Goal: Task Accomplishment & Management: Use online tool/utility

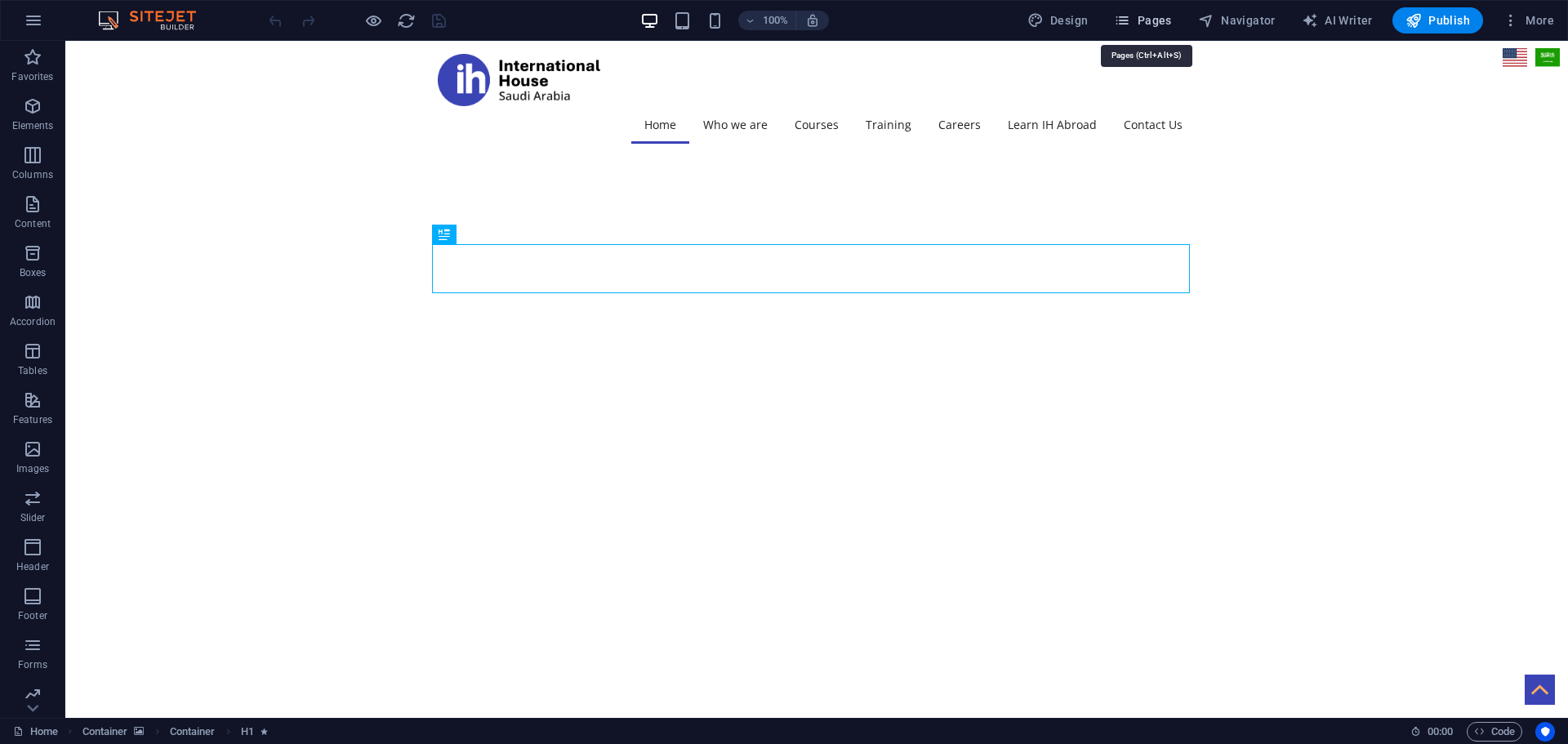
click at [1130, 18] on icon "button" at bounding box center [1122, 20] width 17 height 17
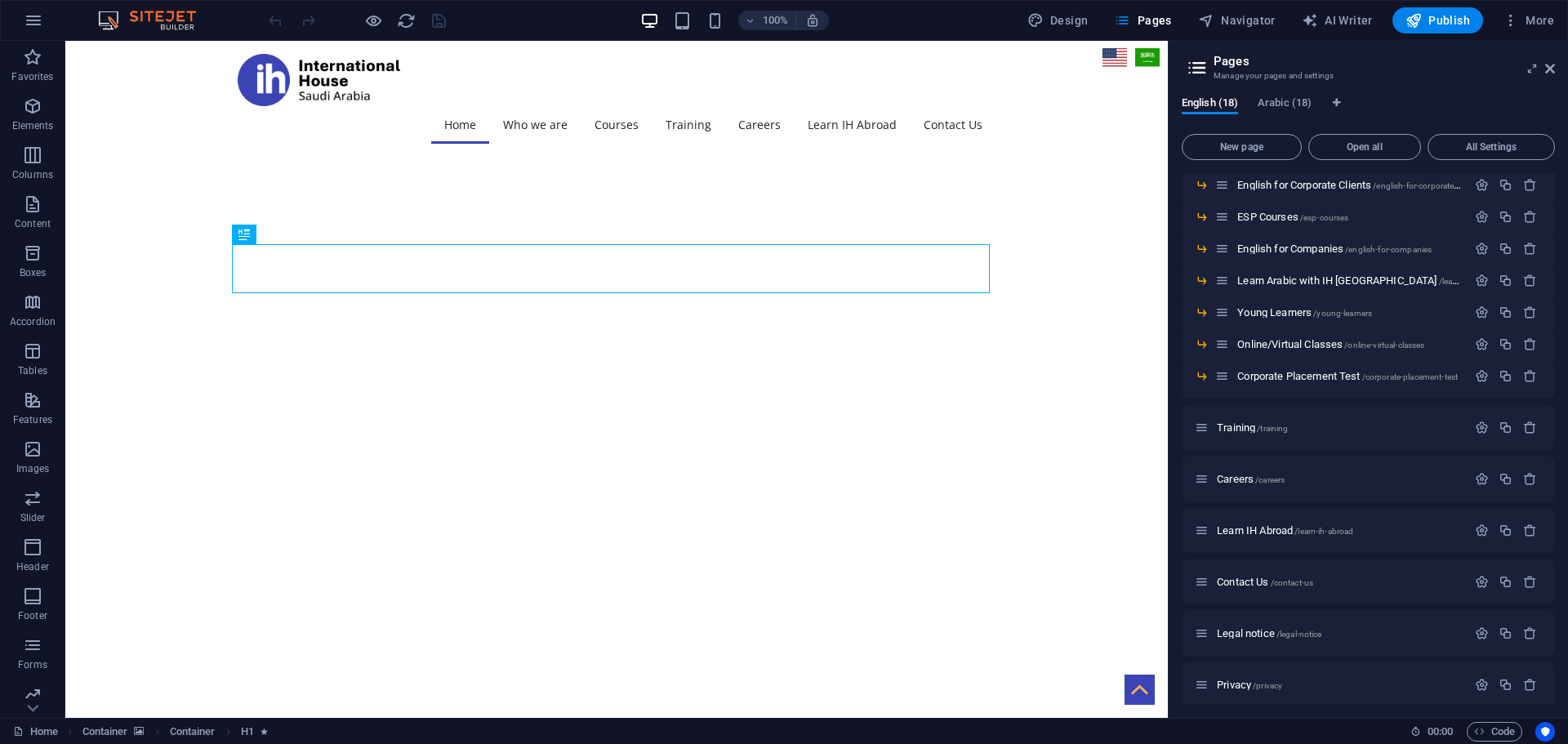
scroll to position [218, 0]
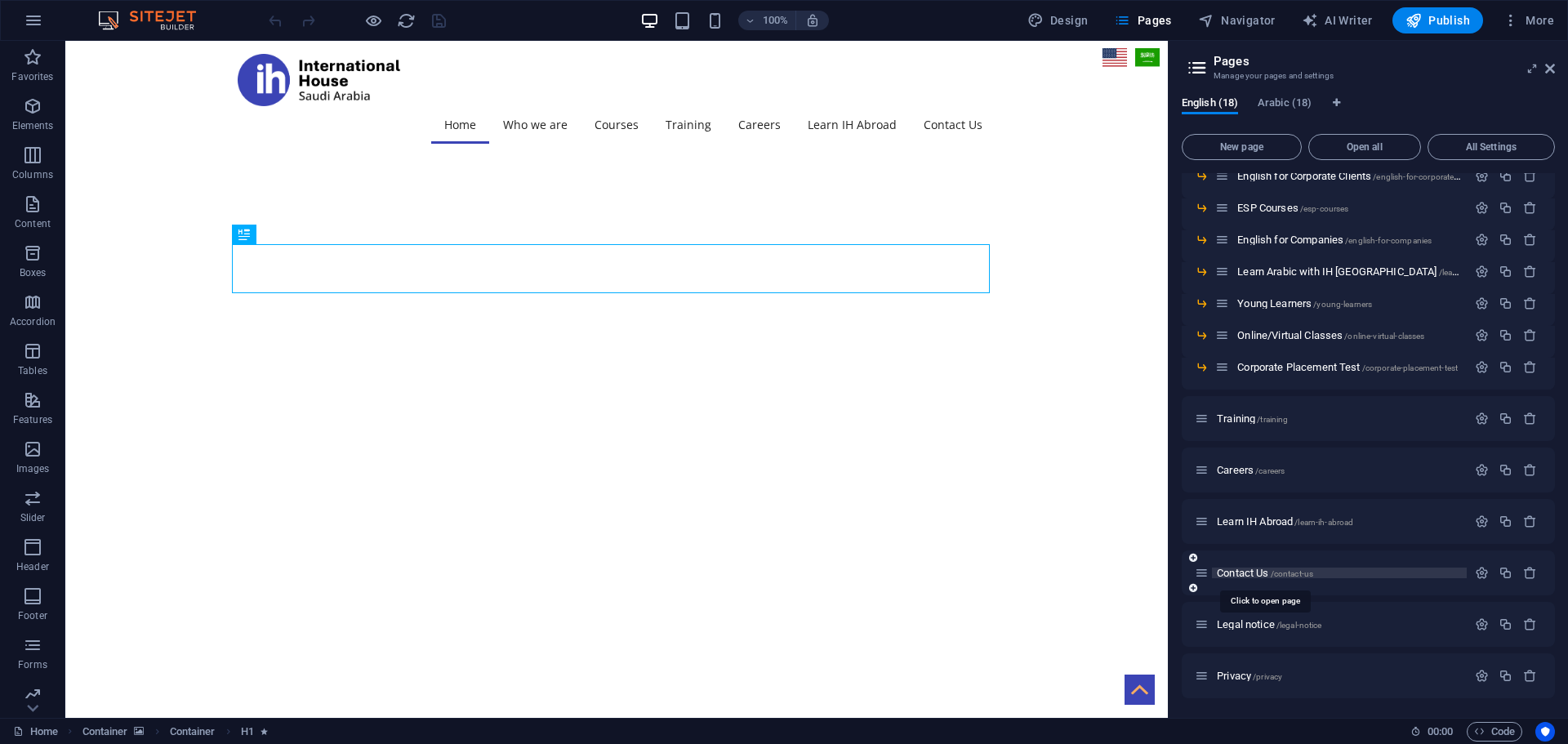
click at [1248, 578] on span "Contact Us /contact-us" at bounding box center [1264, 573] width 96 height 12
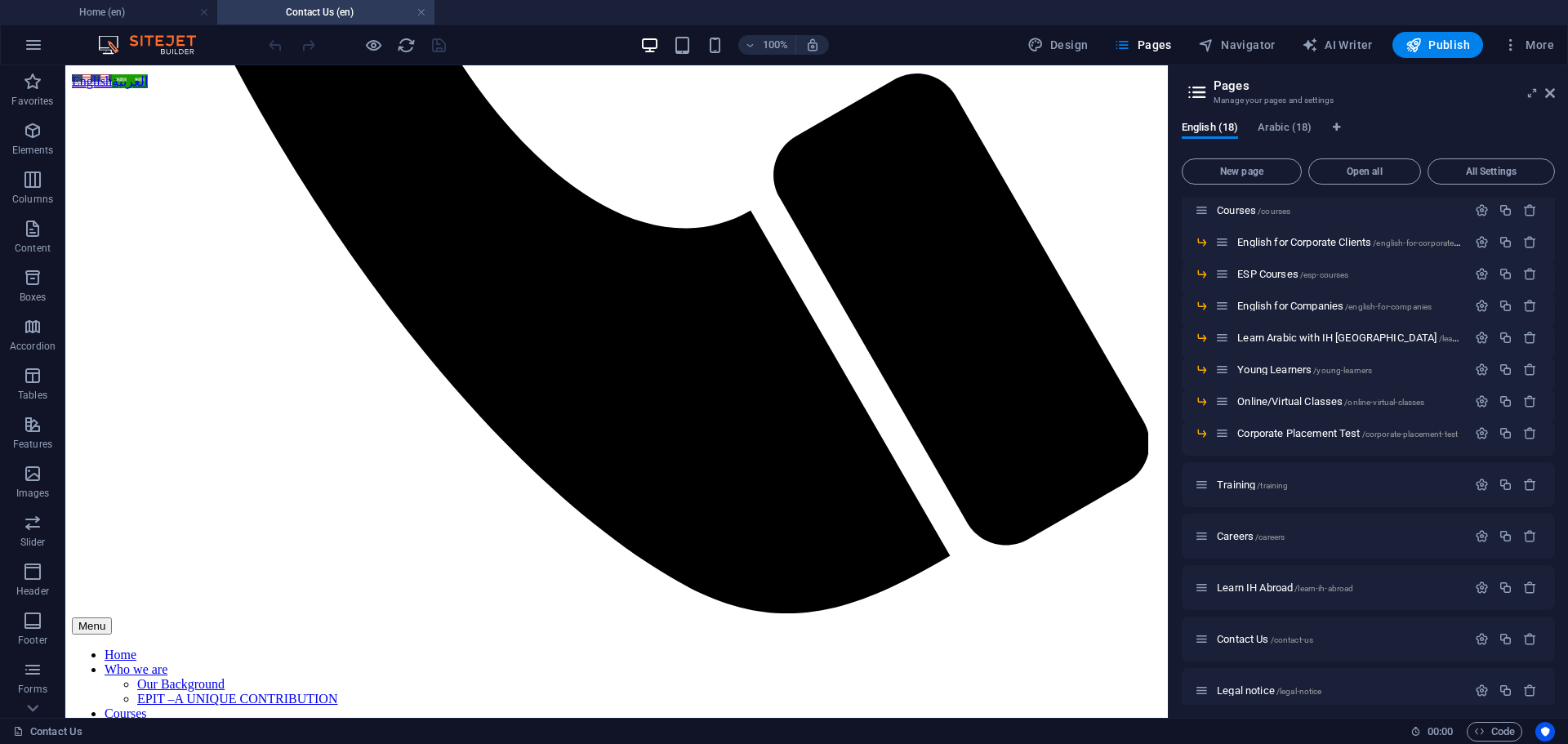
scroll to position [967, 0]
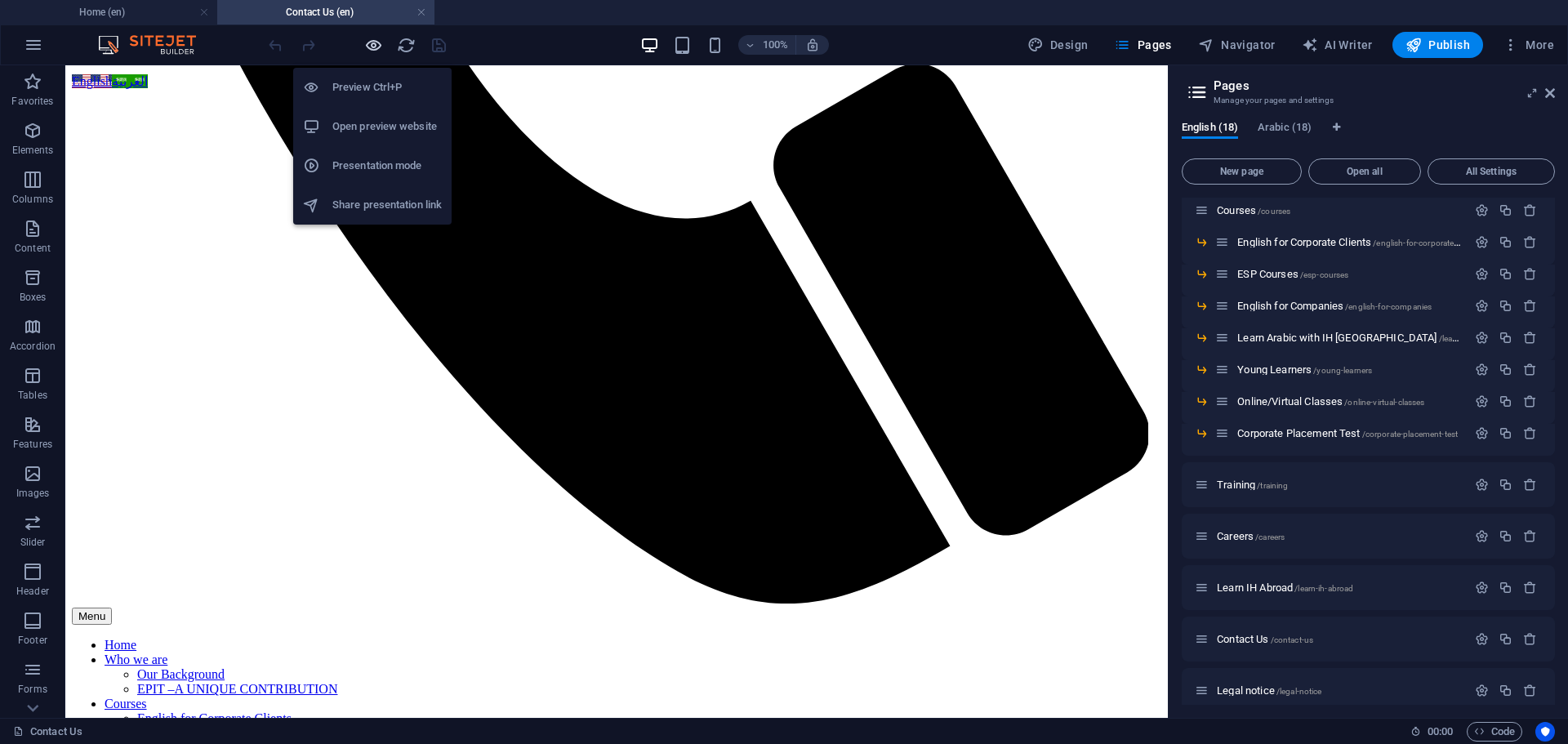
click at [373, 44] on icon "button" at bounding box center [373, 45] width 18 height 18
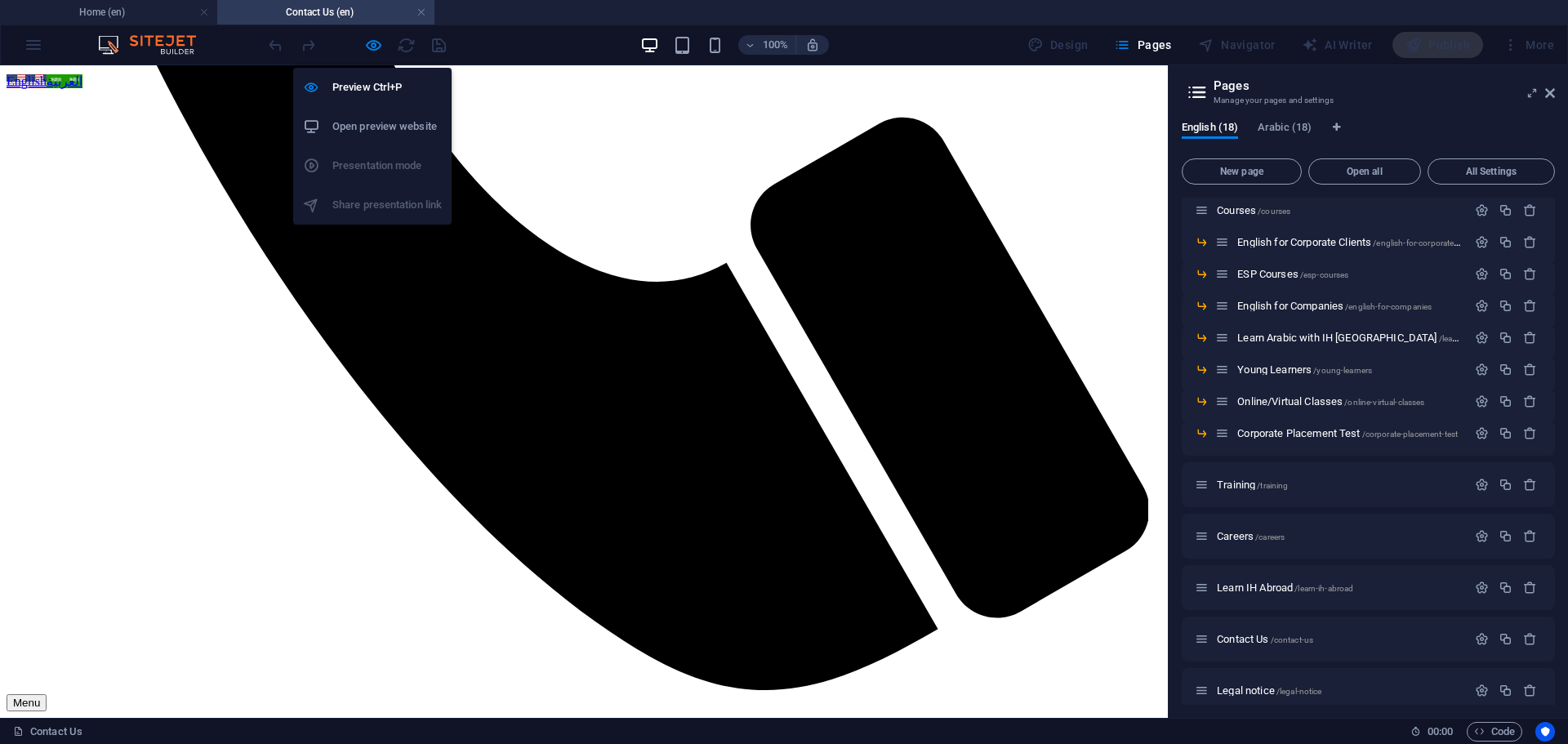
click at [367, 125] on h6 "Open preview website" at bounding box center [387, 127] width 109 height 19
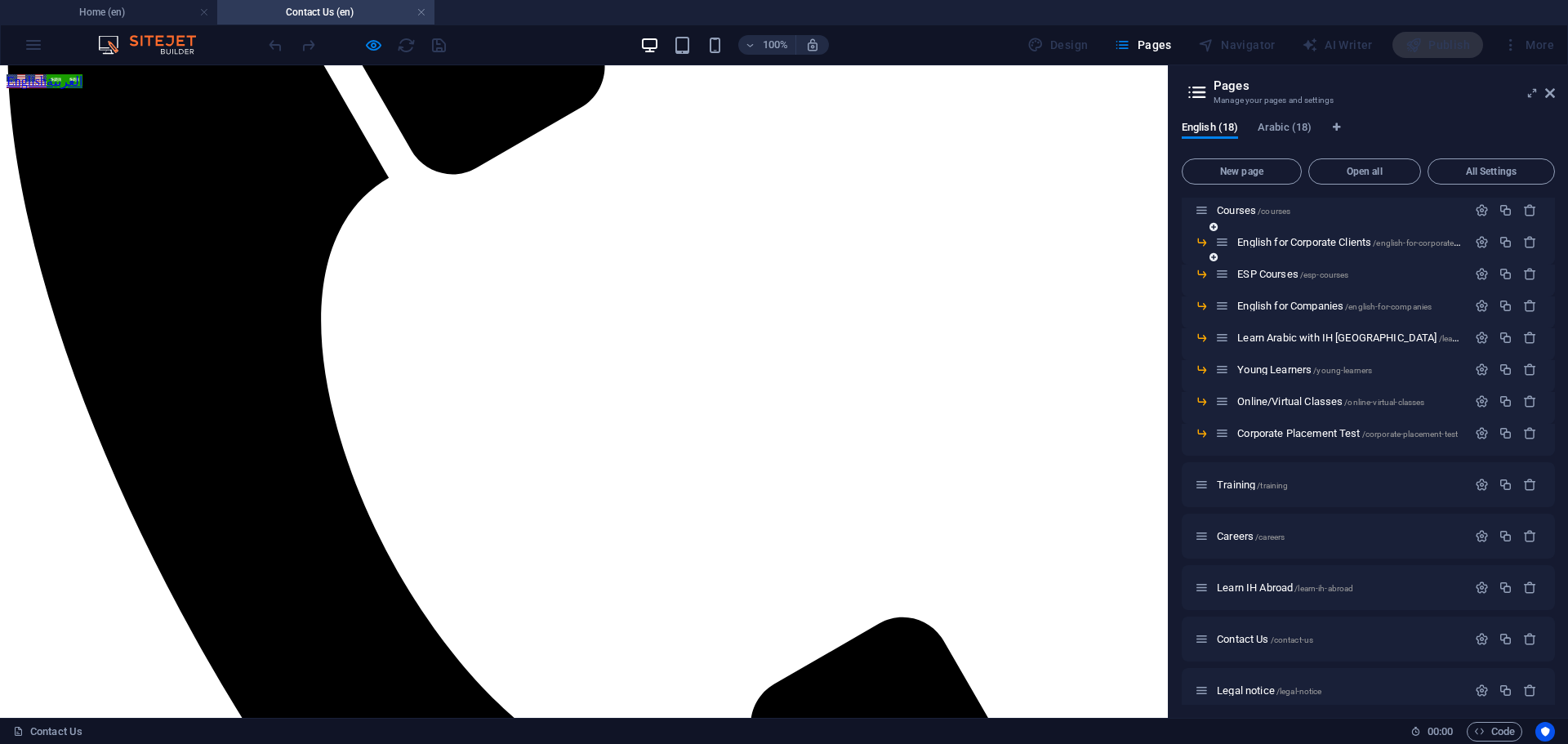
scroll to position [395, 0]
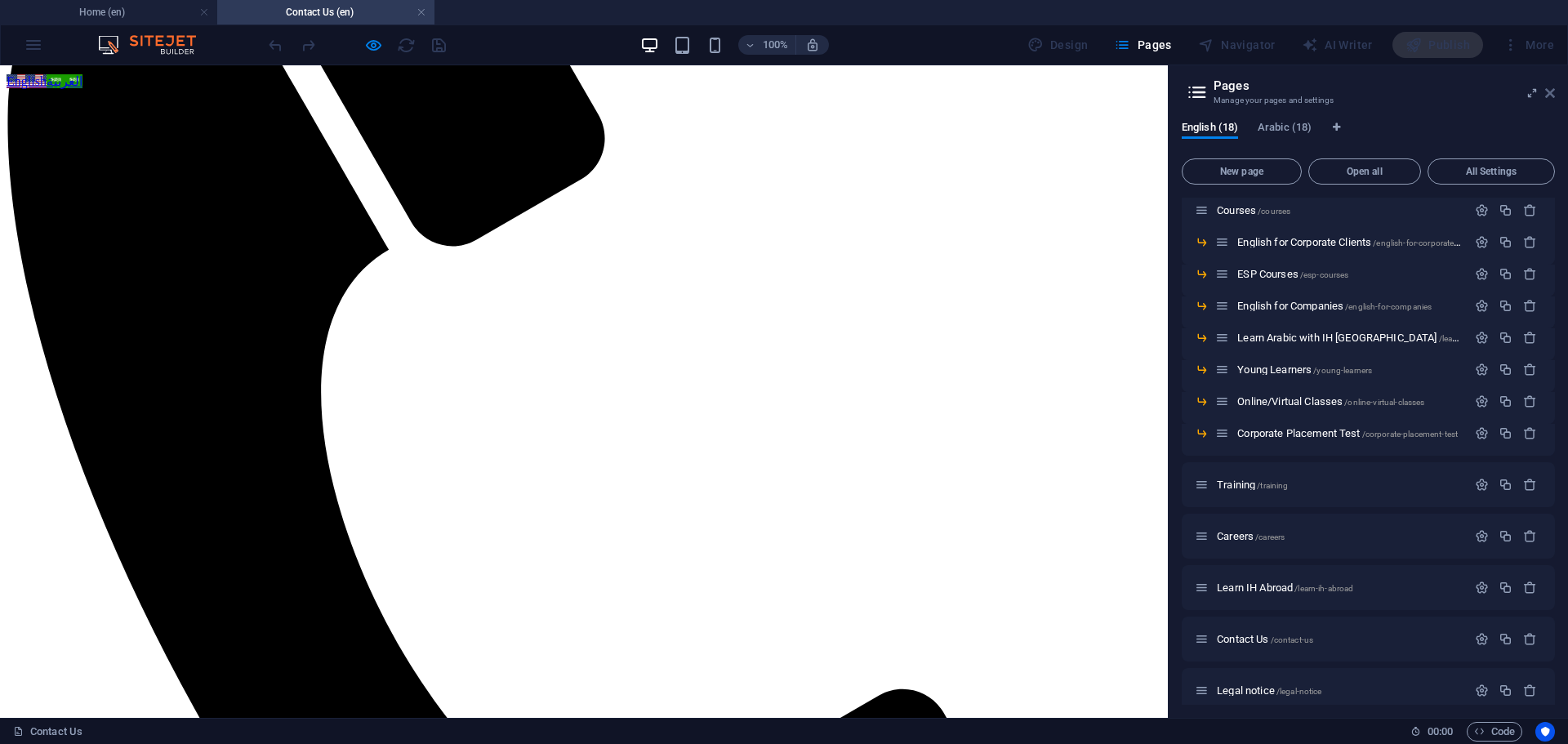
click at [1549, 96] on icon at bounding box center [1550, 92] width 10 height 13
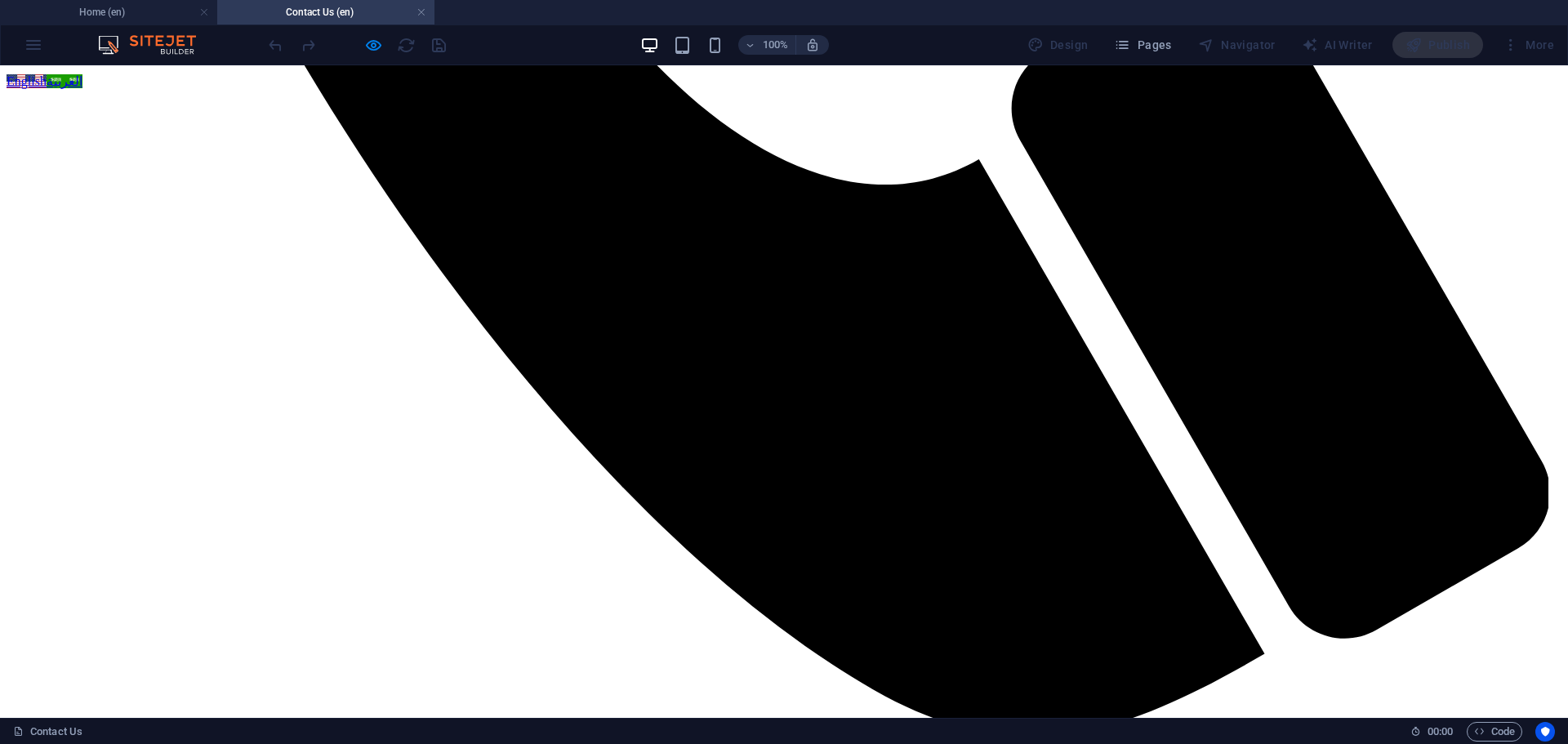
scroll to position [1484, 0]
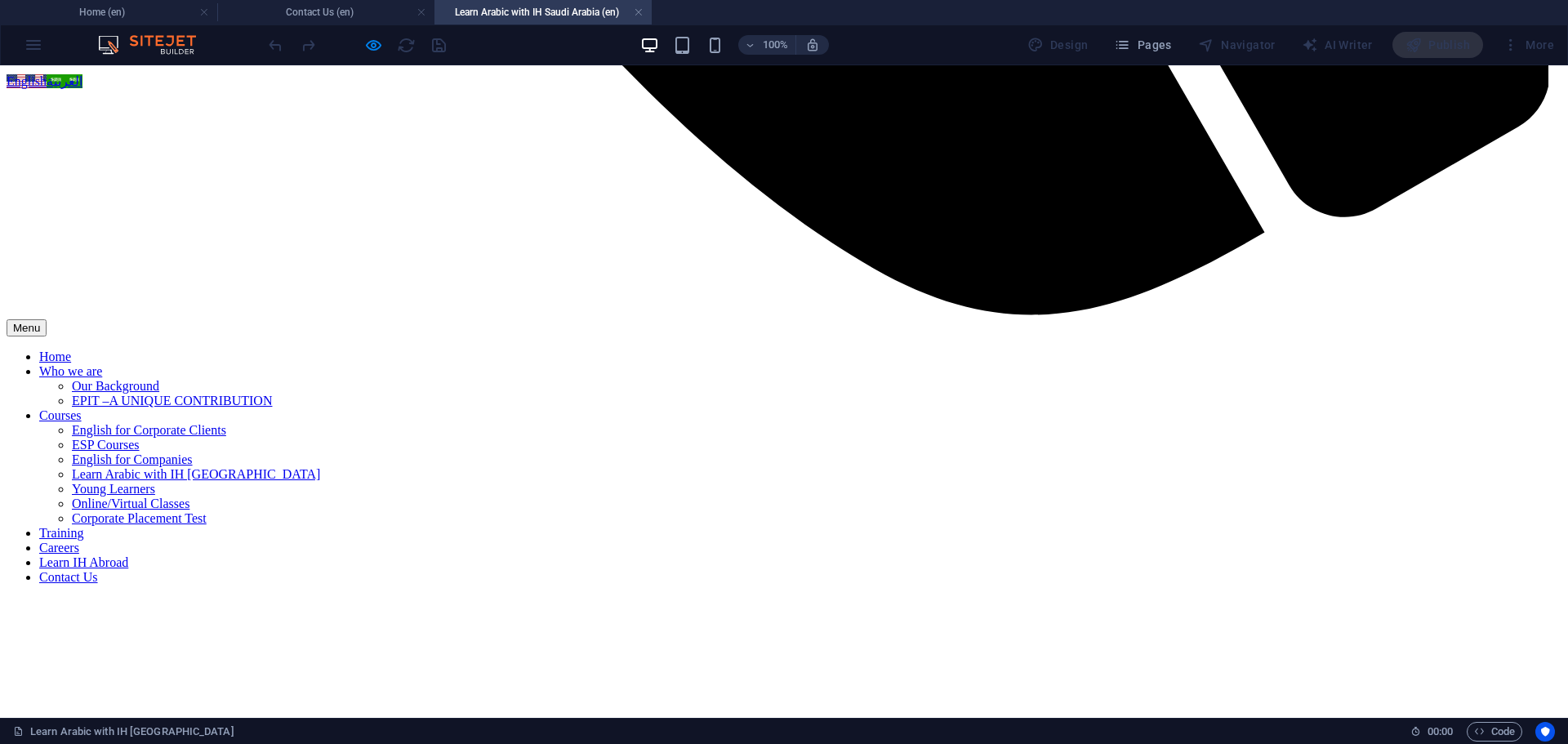
scroll to position [1867, 0]
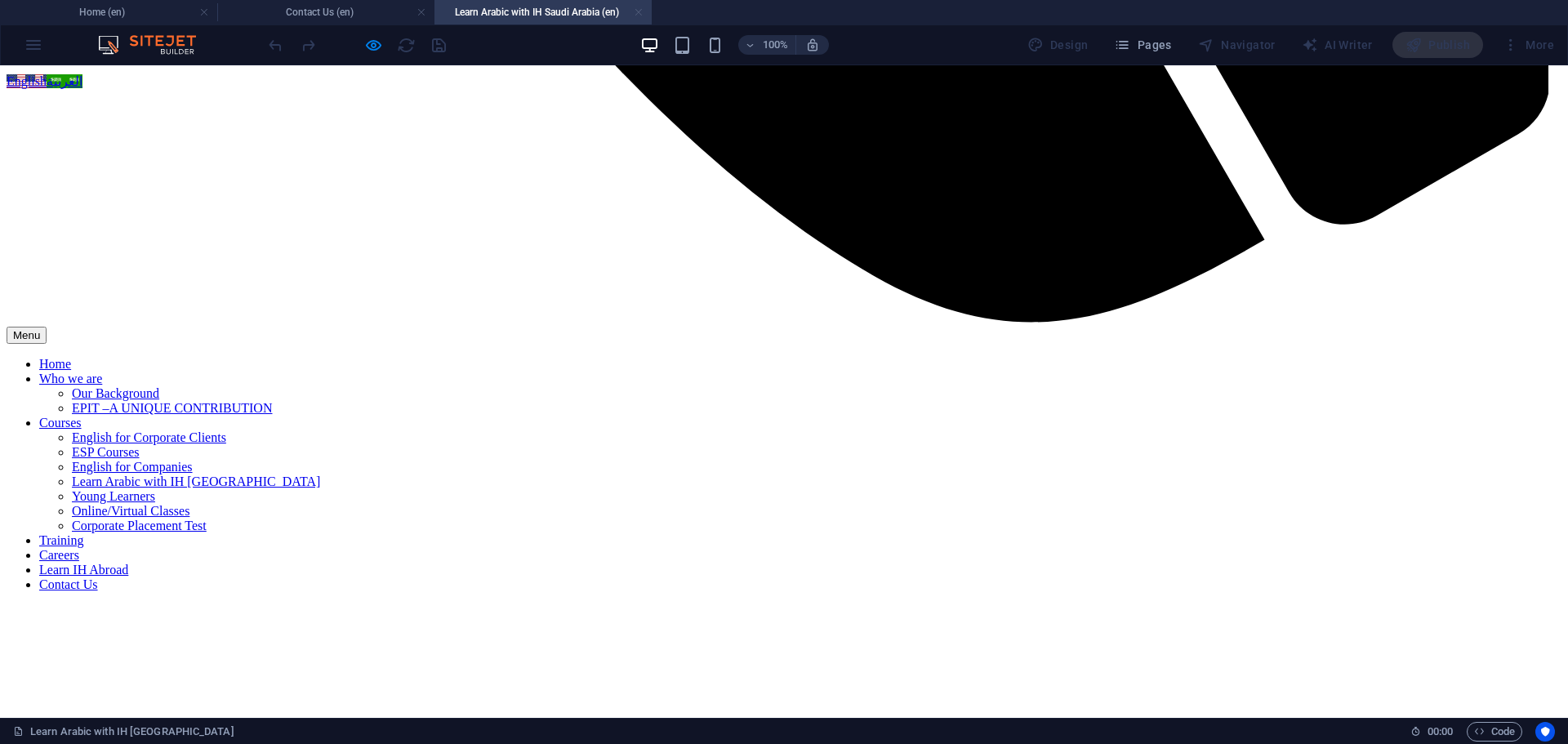
click at [642, 8] on link at bounding box center [638, 13] width 10 height 16
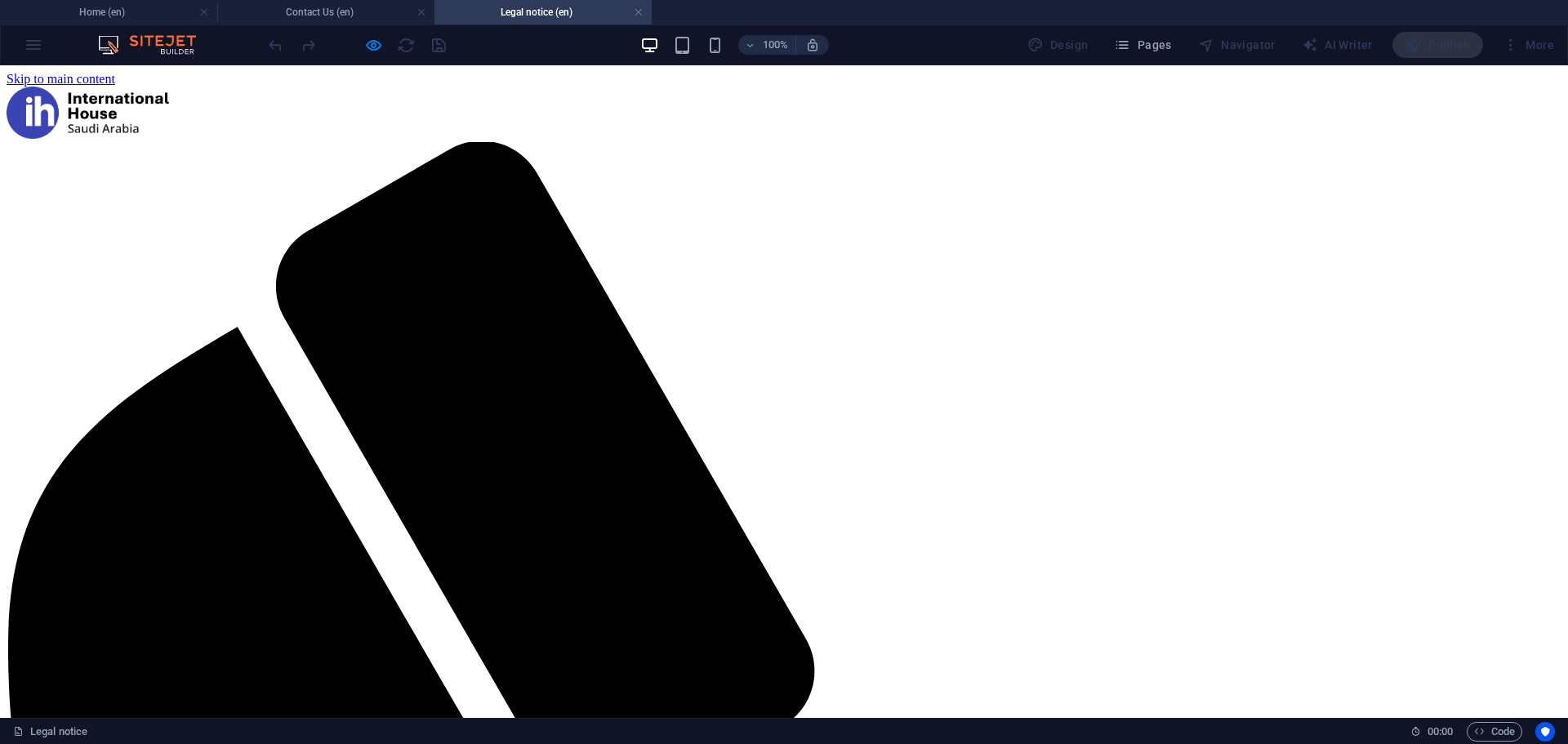
scroll to position [0, 0]
click at [640, 13] on link at bounding box center [638, 13] width 10 height 16
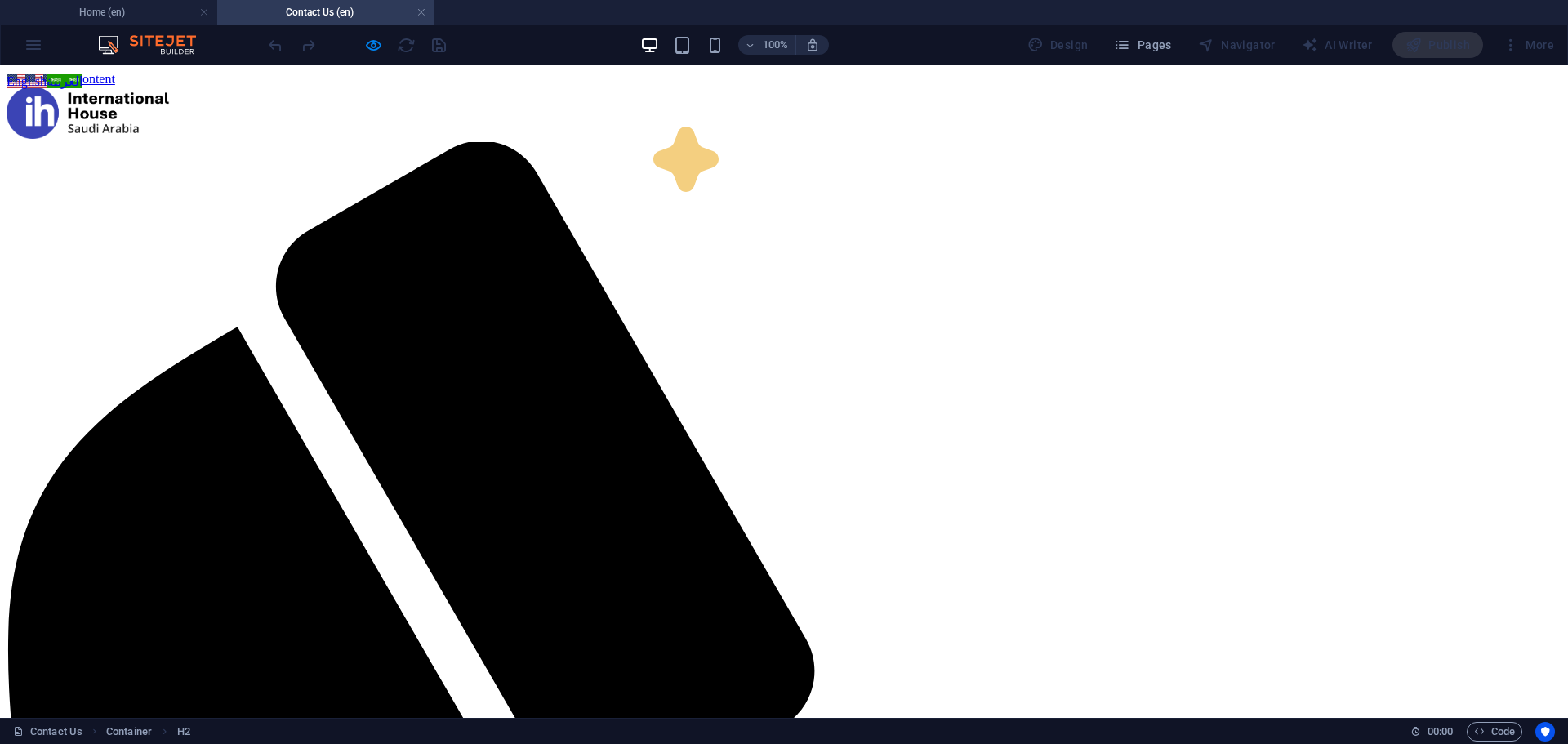
scroll to position [1417, 0]
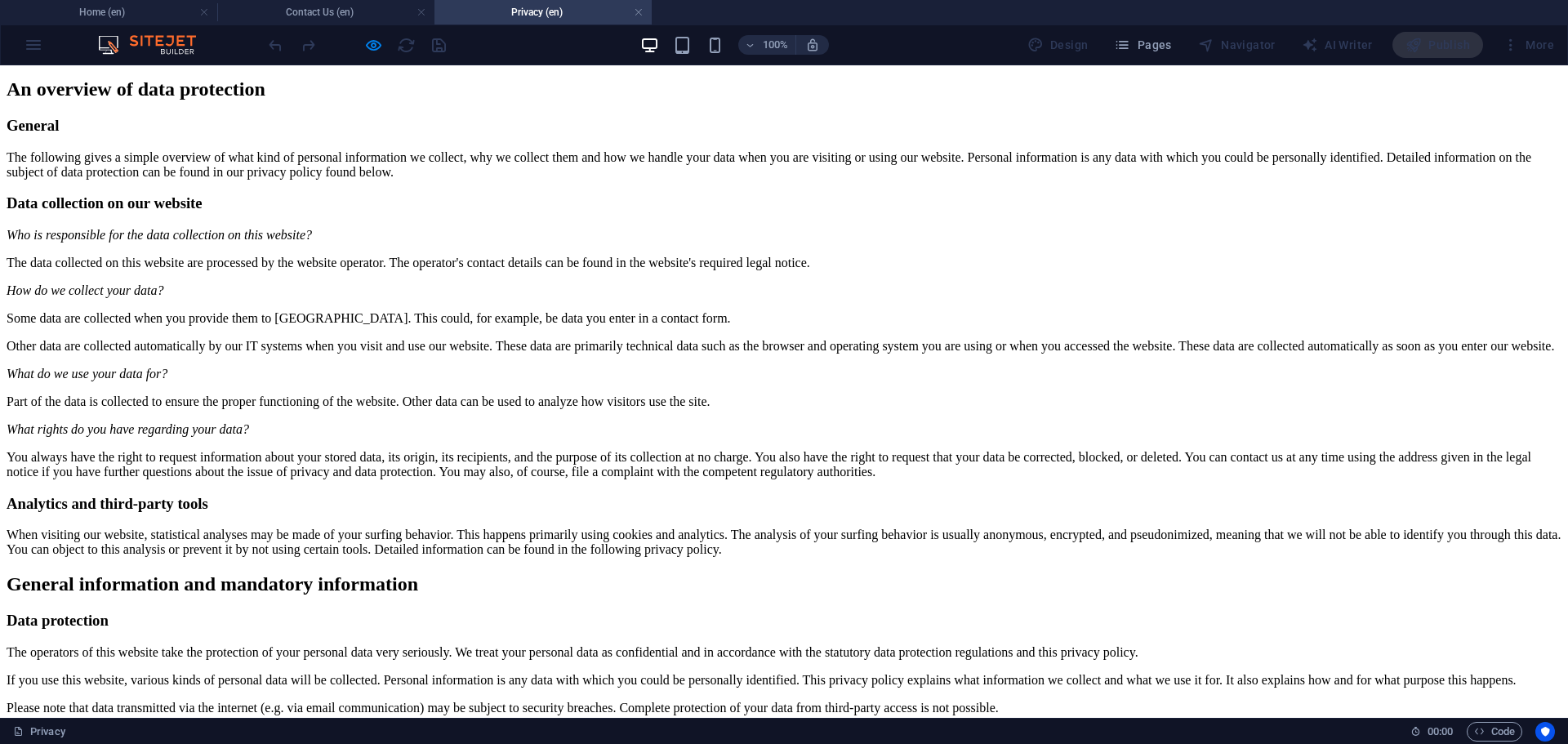
scroll to position [0, 0]
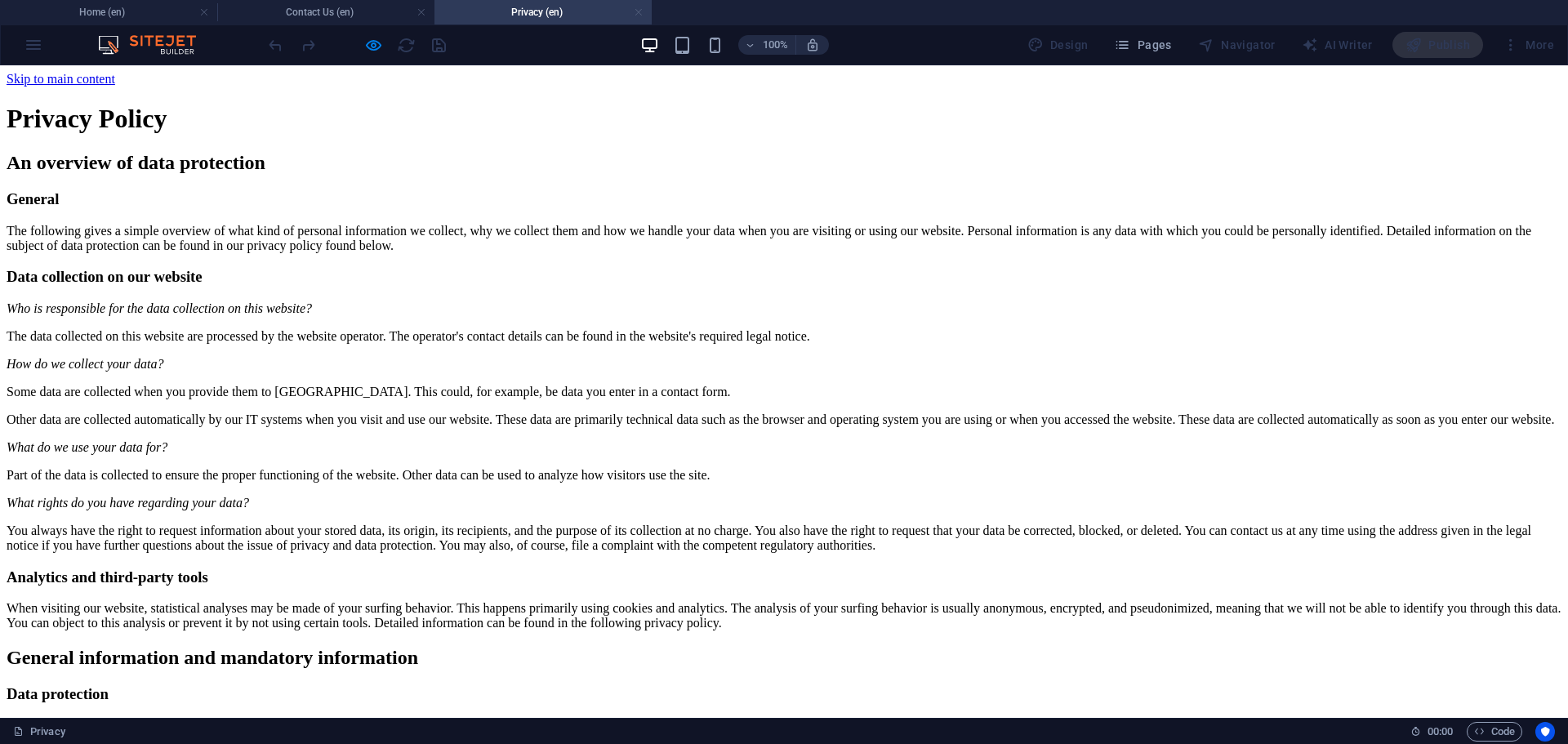
click at [637, 11] on link at bounding box center [638, 13] width 10 height 16
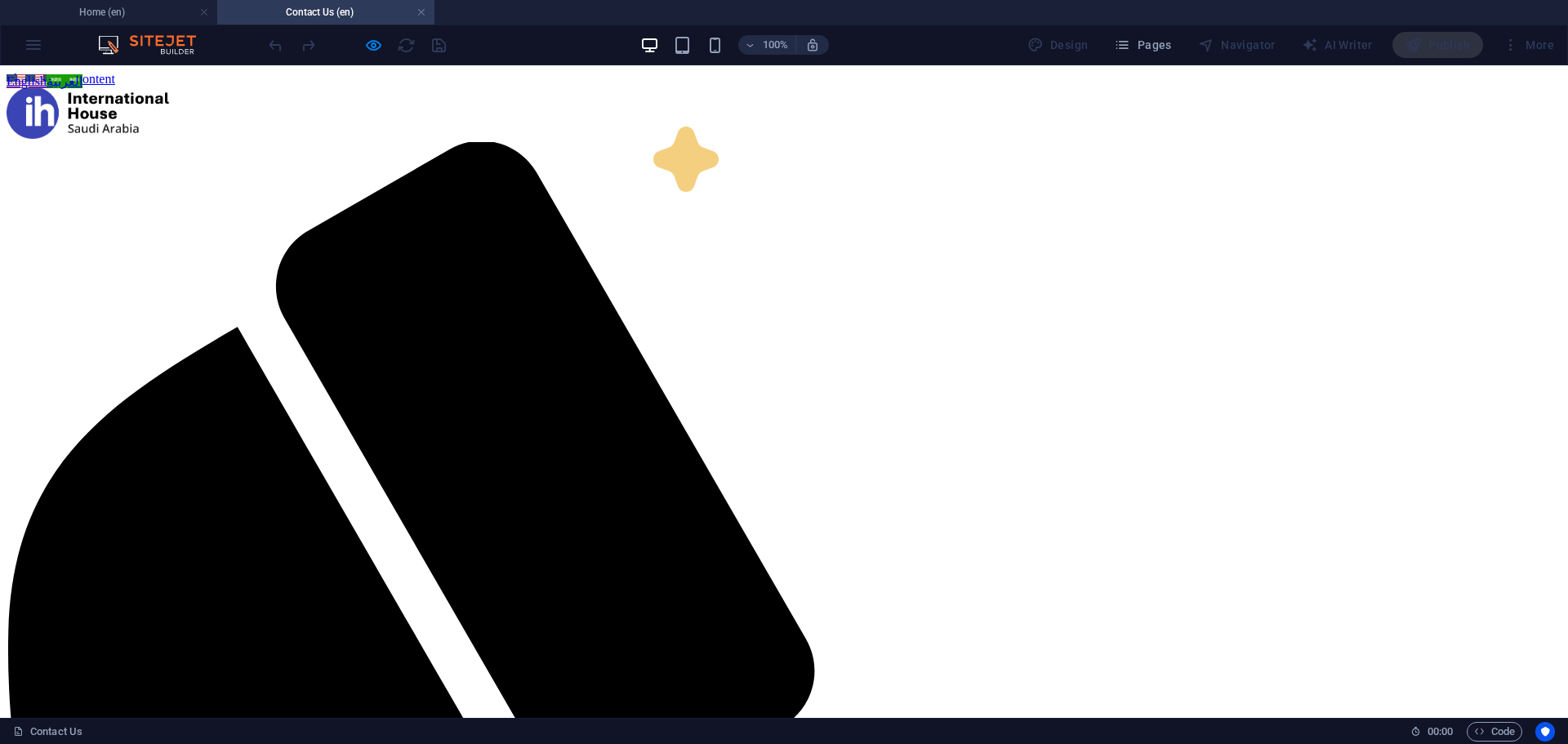
scroll to position [1417, 0]
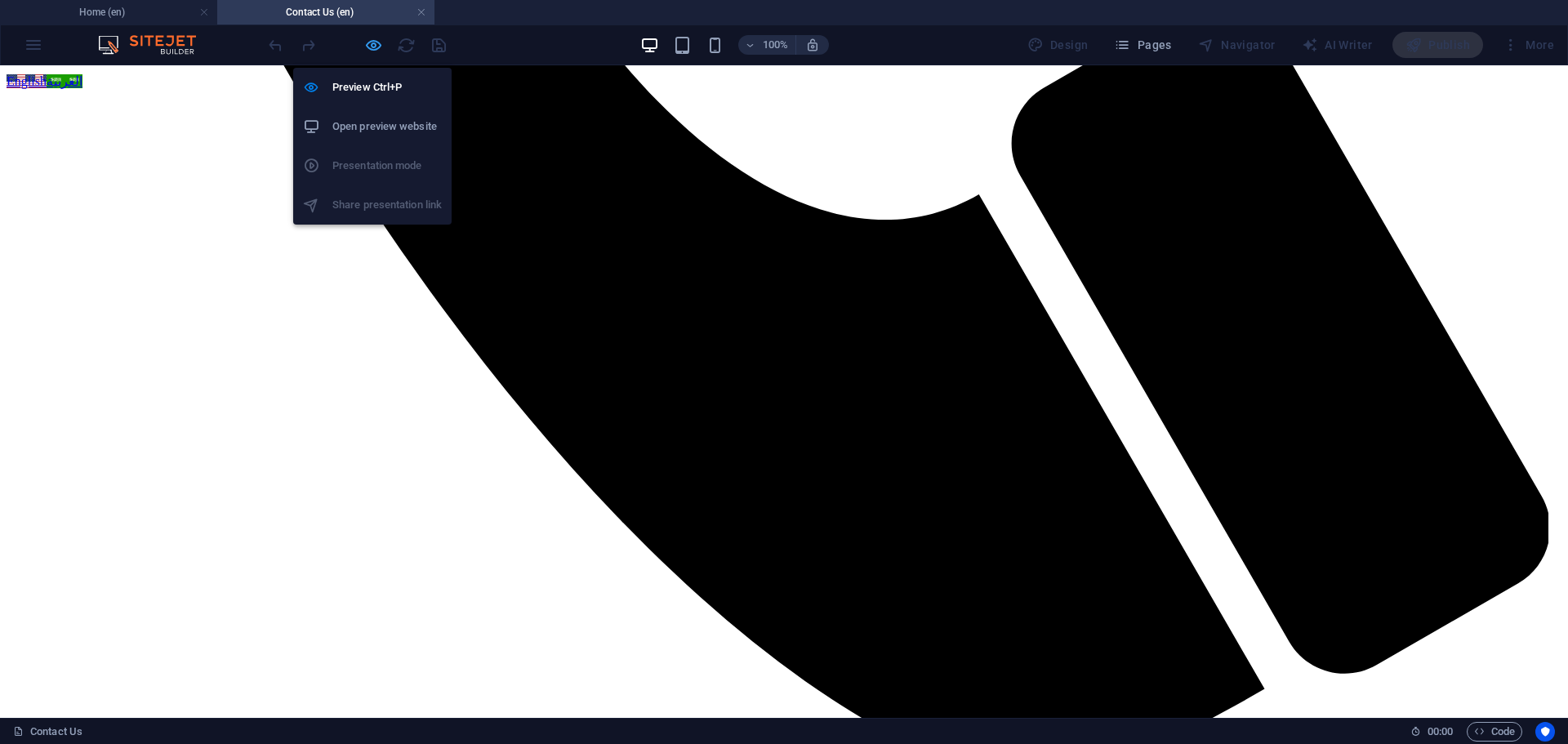
click at [364, 44] on icon "button" at bounding box center [373, 45] width 18 height 18
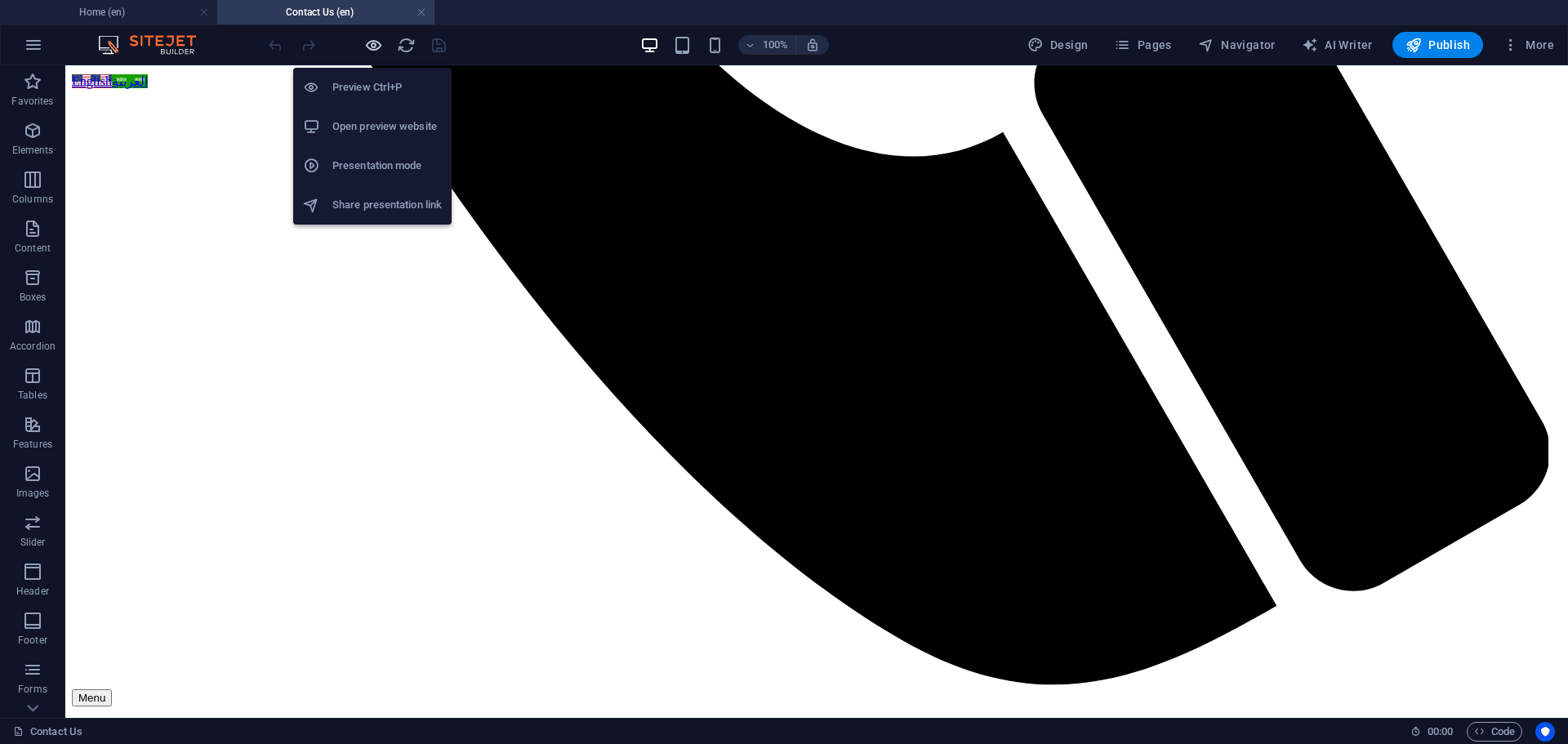
click at [368, 42] on icon "button" at bounding box center [373, 45] width 18 height 18
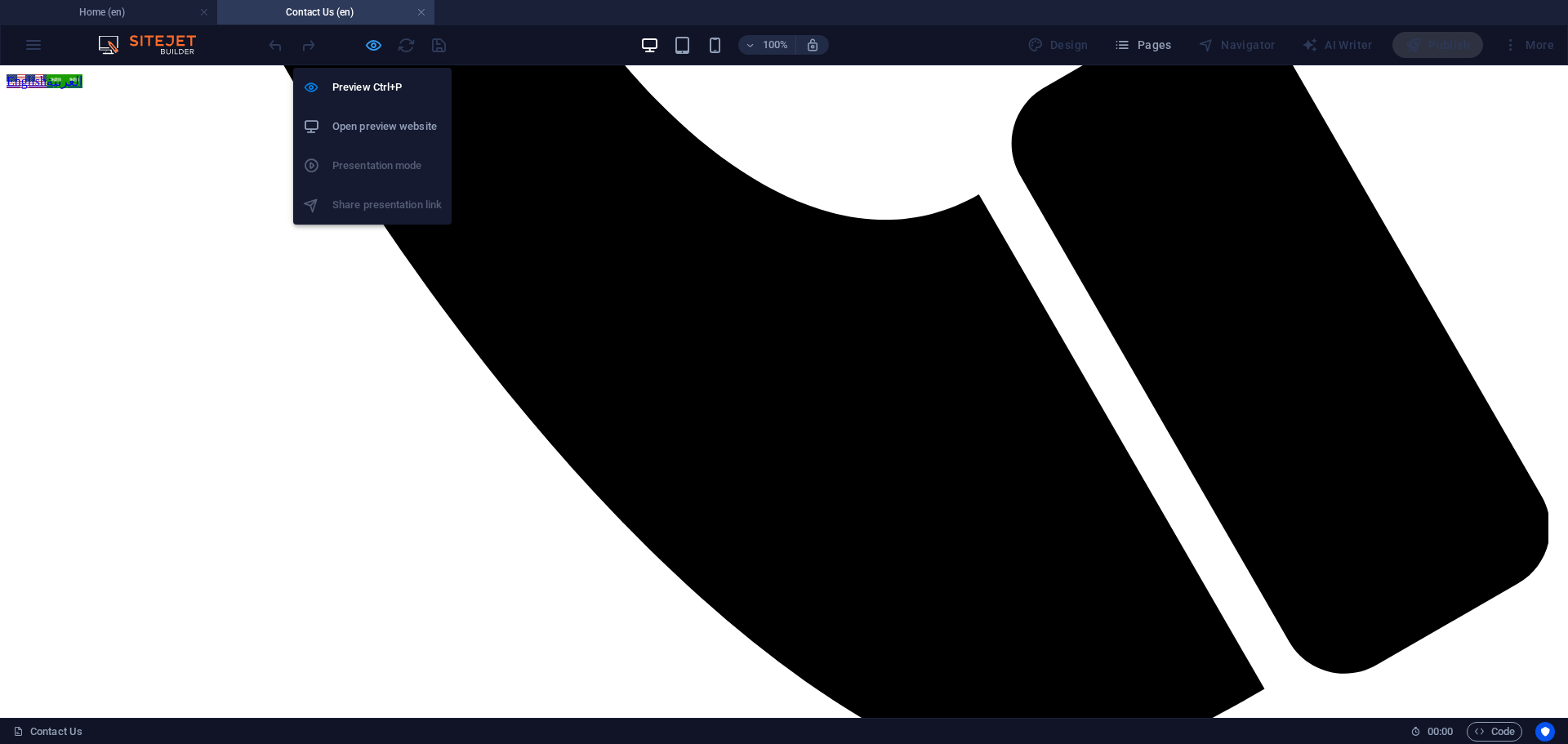
click at [369, 44] on icon "button" at bounding box center [373, 45] width 18 height 18
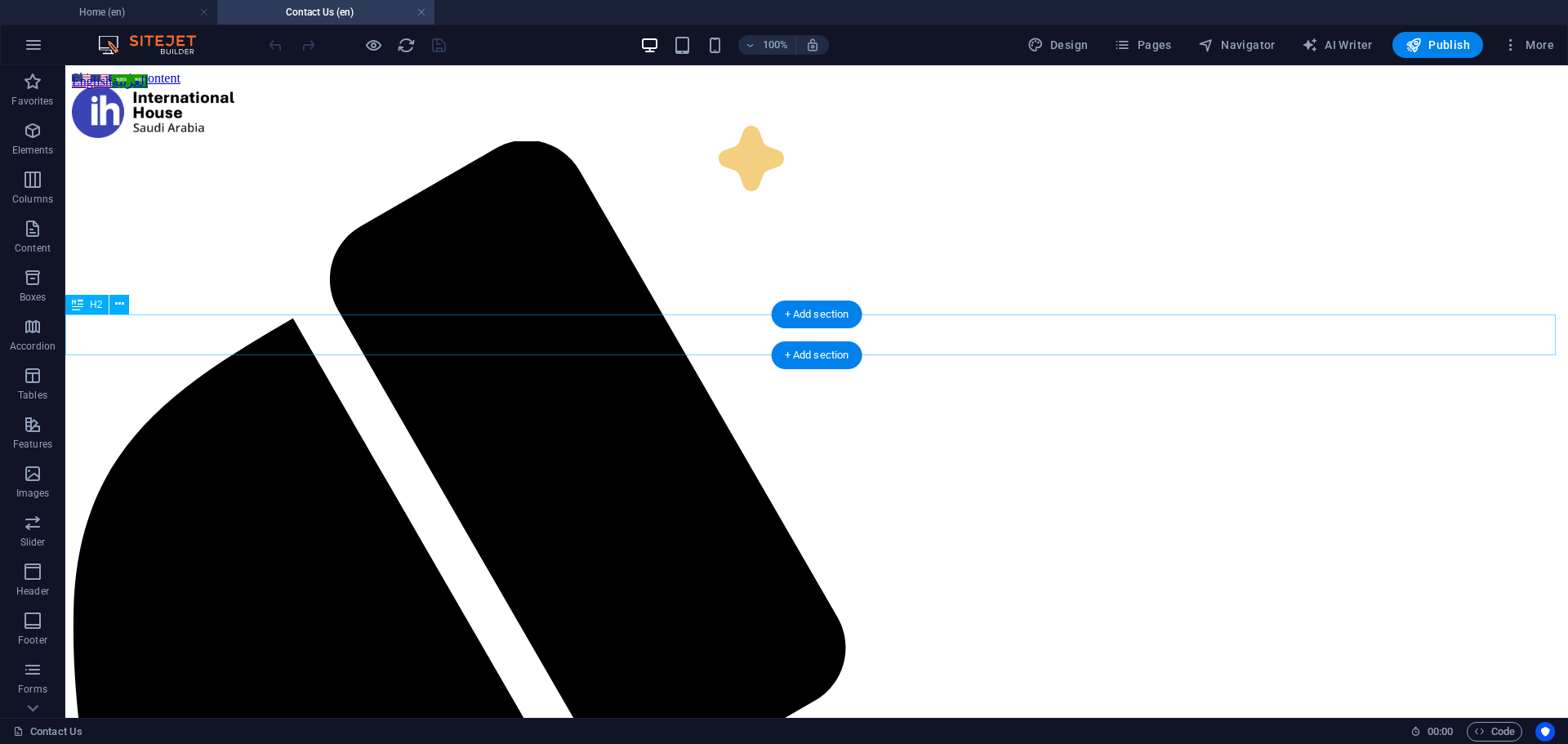
scroll to position [0, 0]
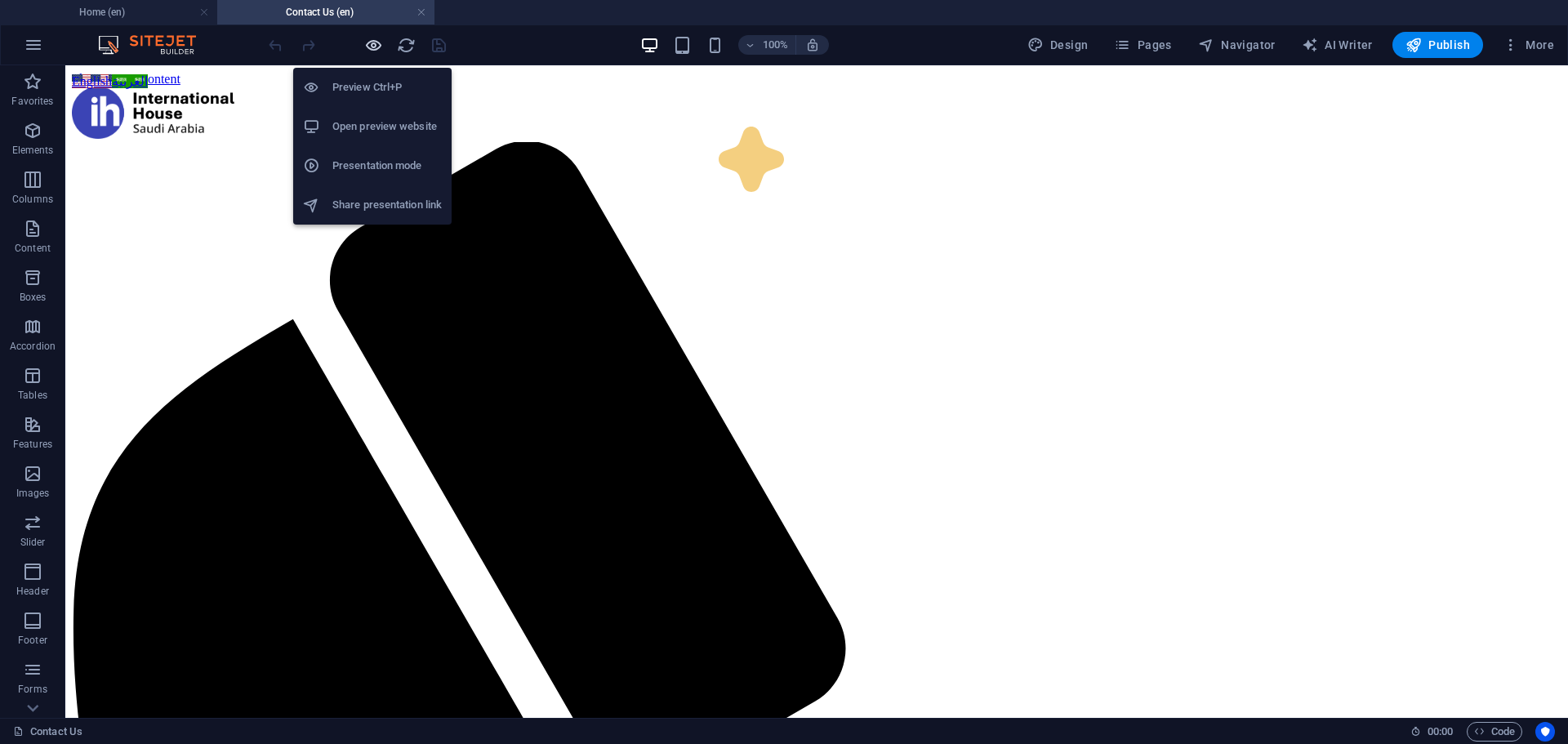
click at [370, 44] on icon "button" at bounding box center [373, 45] width 18 height 18
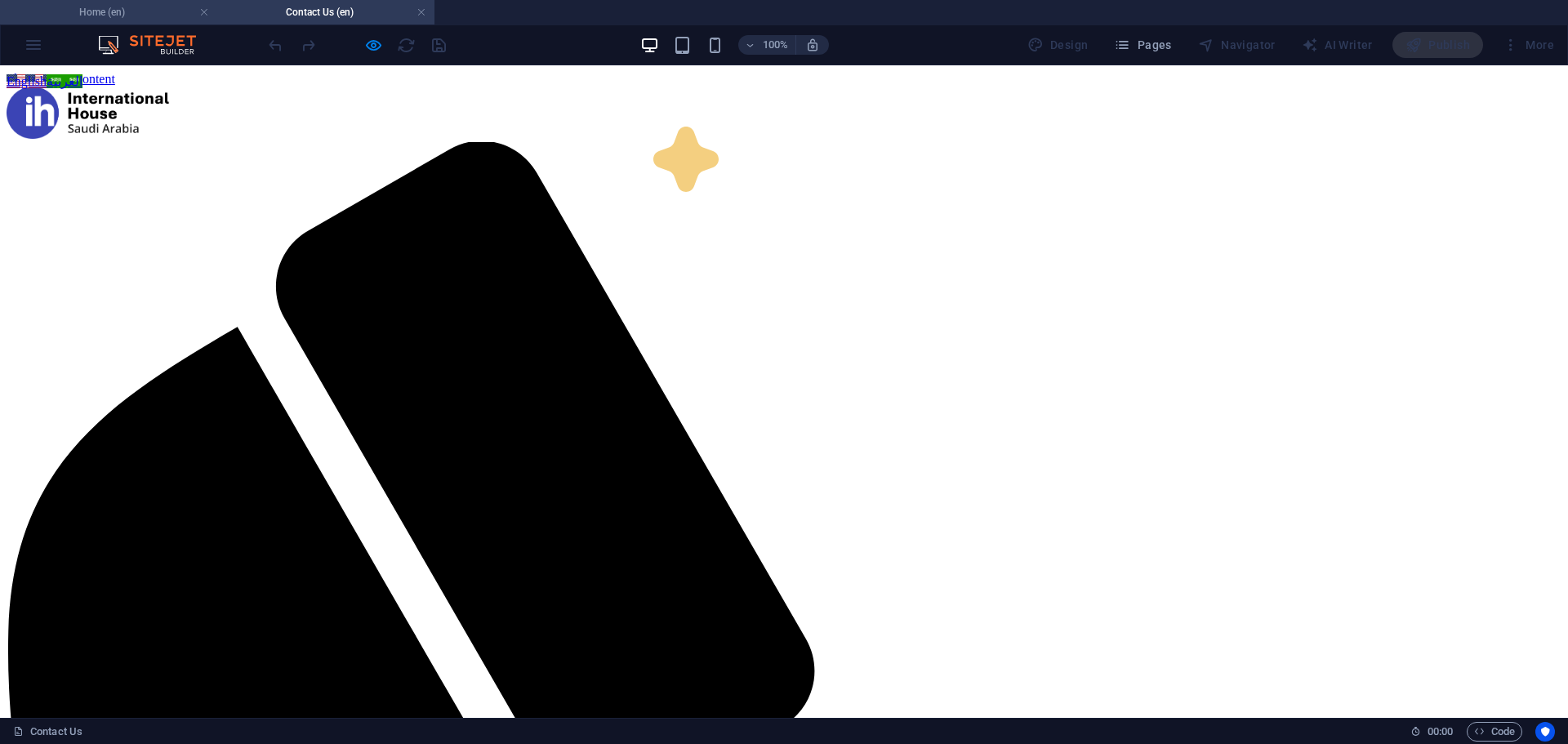
click at [94, 14] on h4 "Home (en)" at bounding box center [108, 12] width 217 height 18
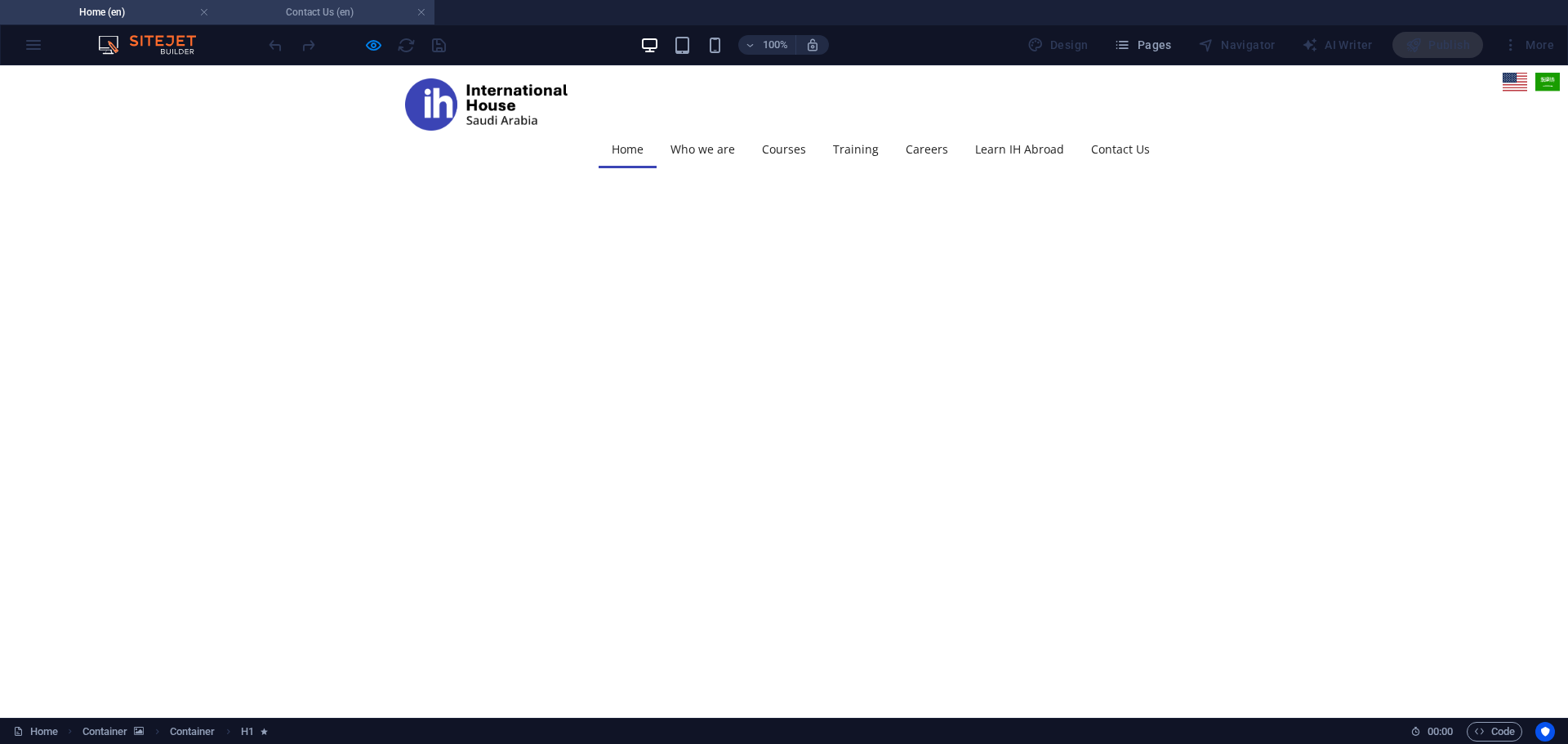
click at [321, 18] on h4 "Contact Us (en)" at bounding box center [326, 12] width 217 height 18
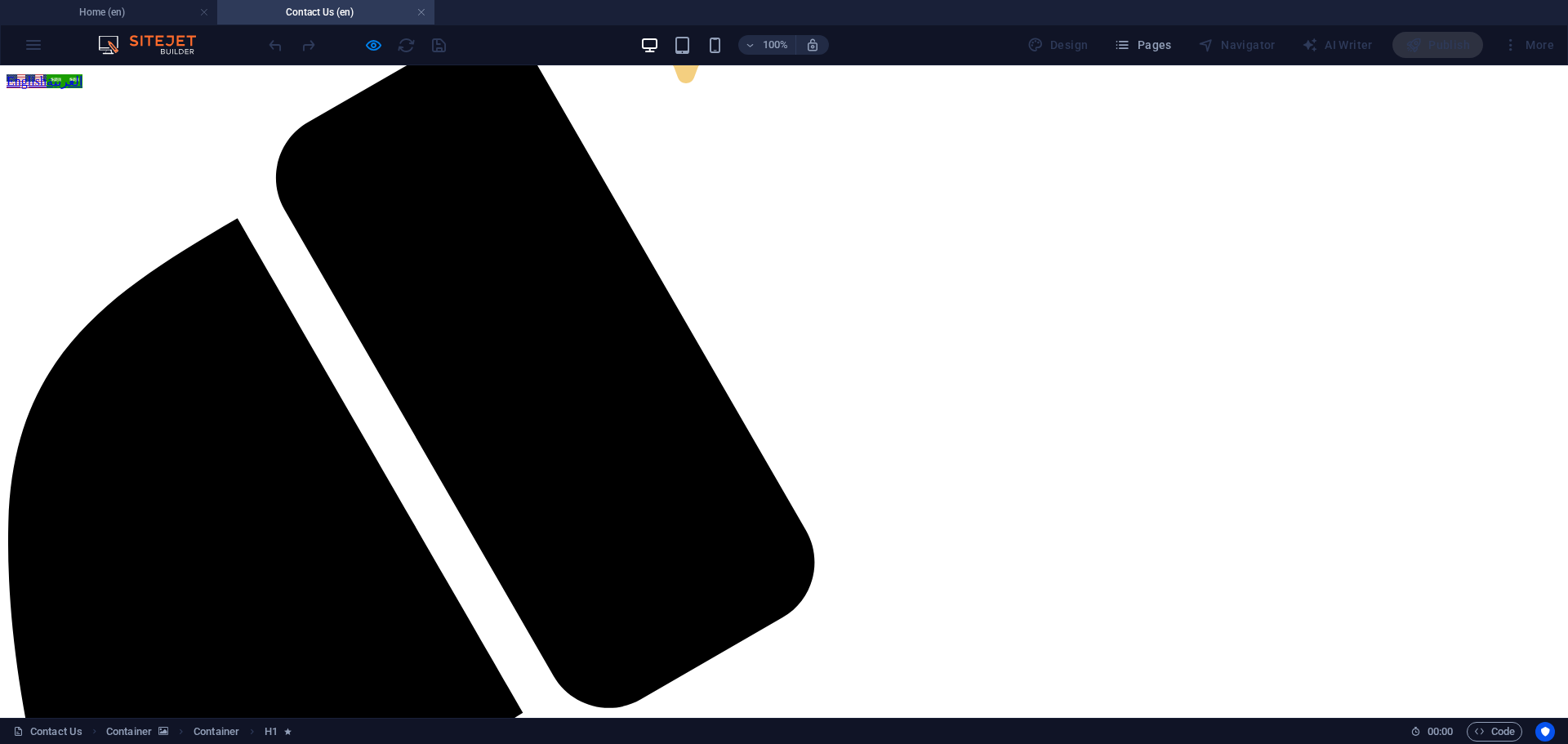
scroll to position [245, 0]
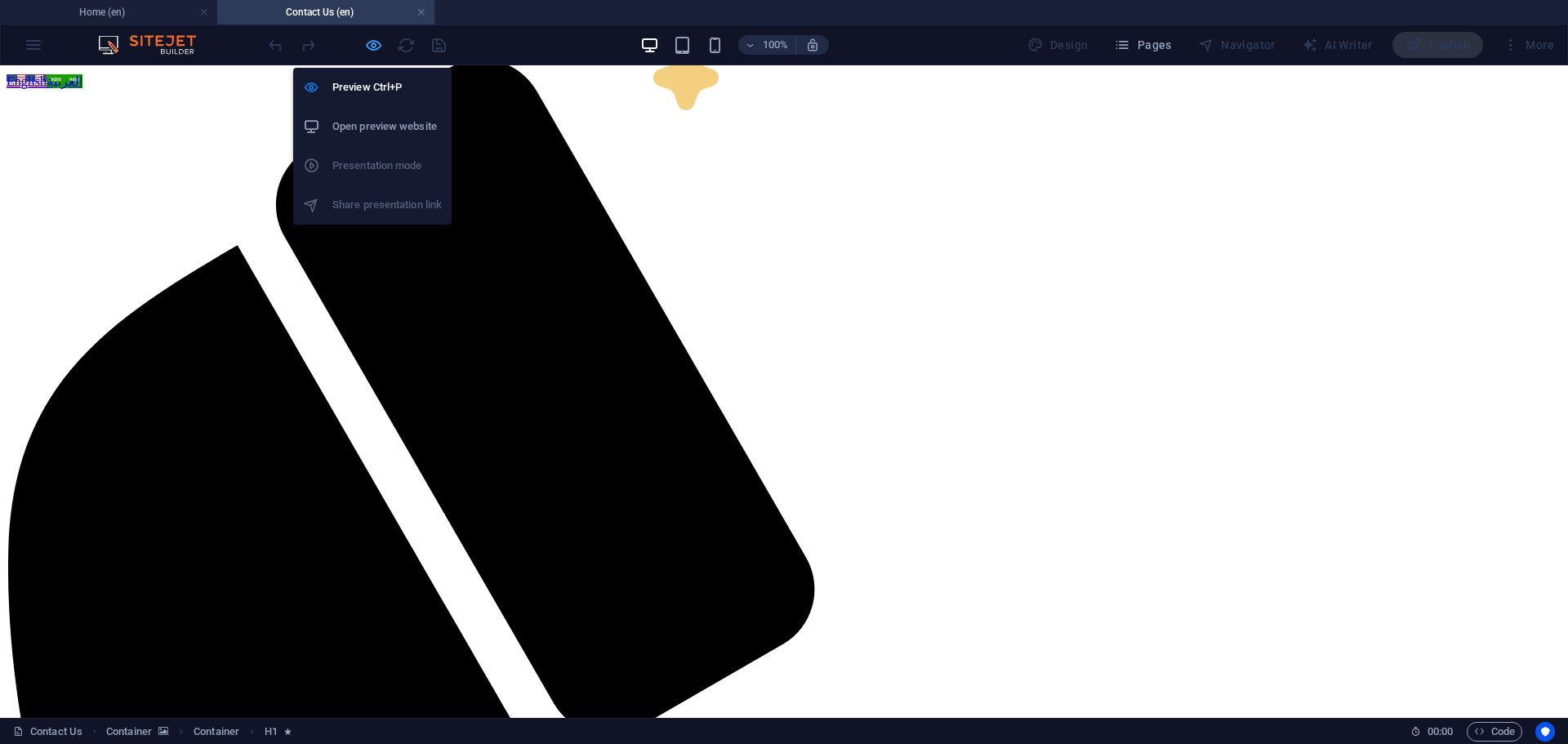
click at [367, 39] on icon "button" at bounding box center [373, 45] width 18 height 18
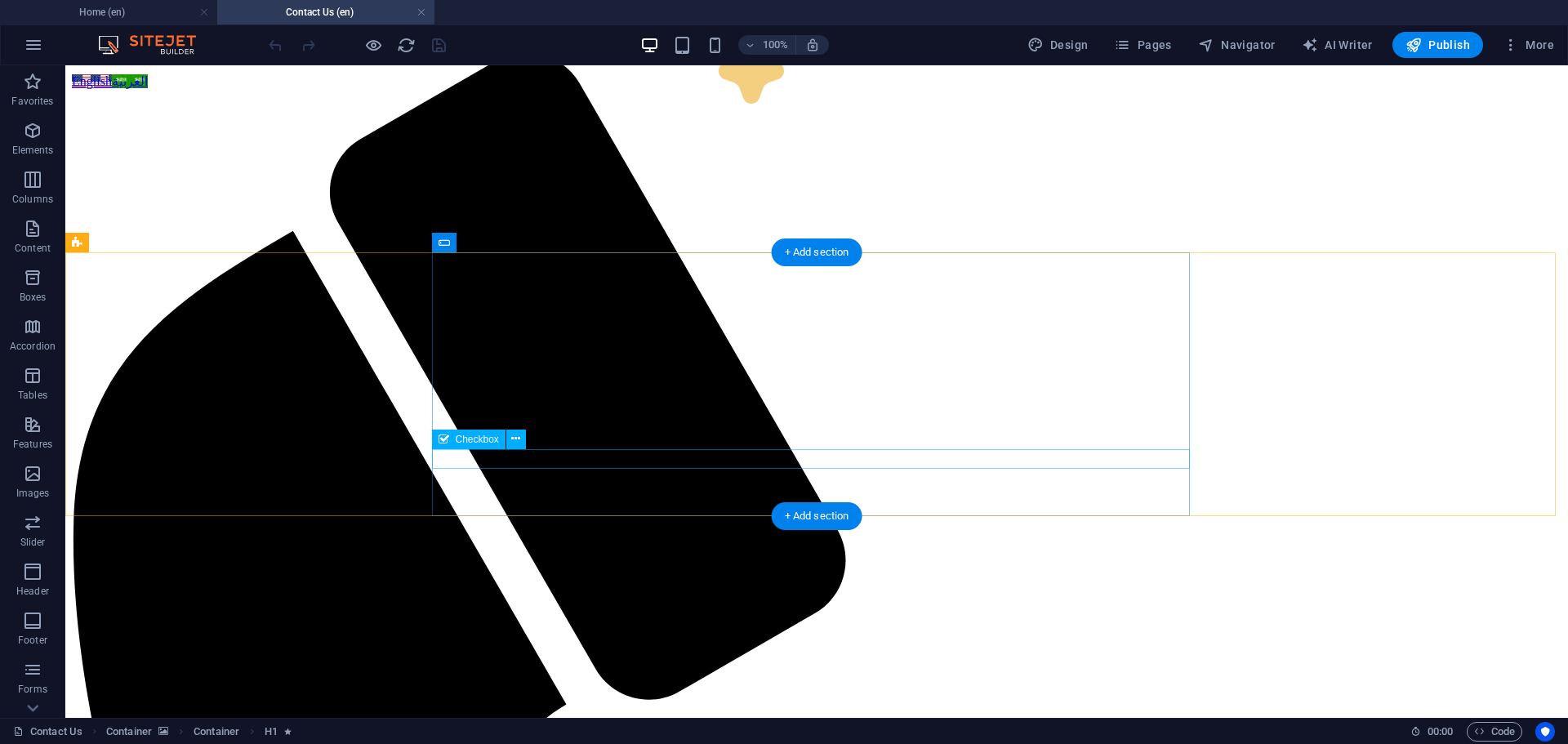
scroll to position [164, 0]
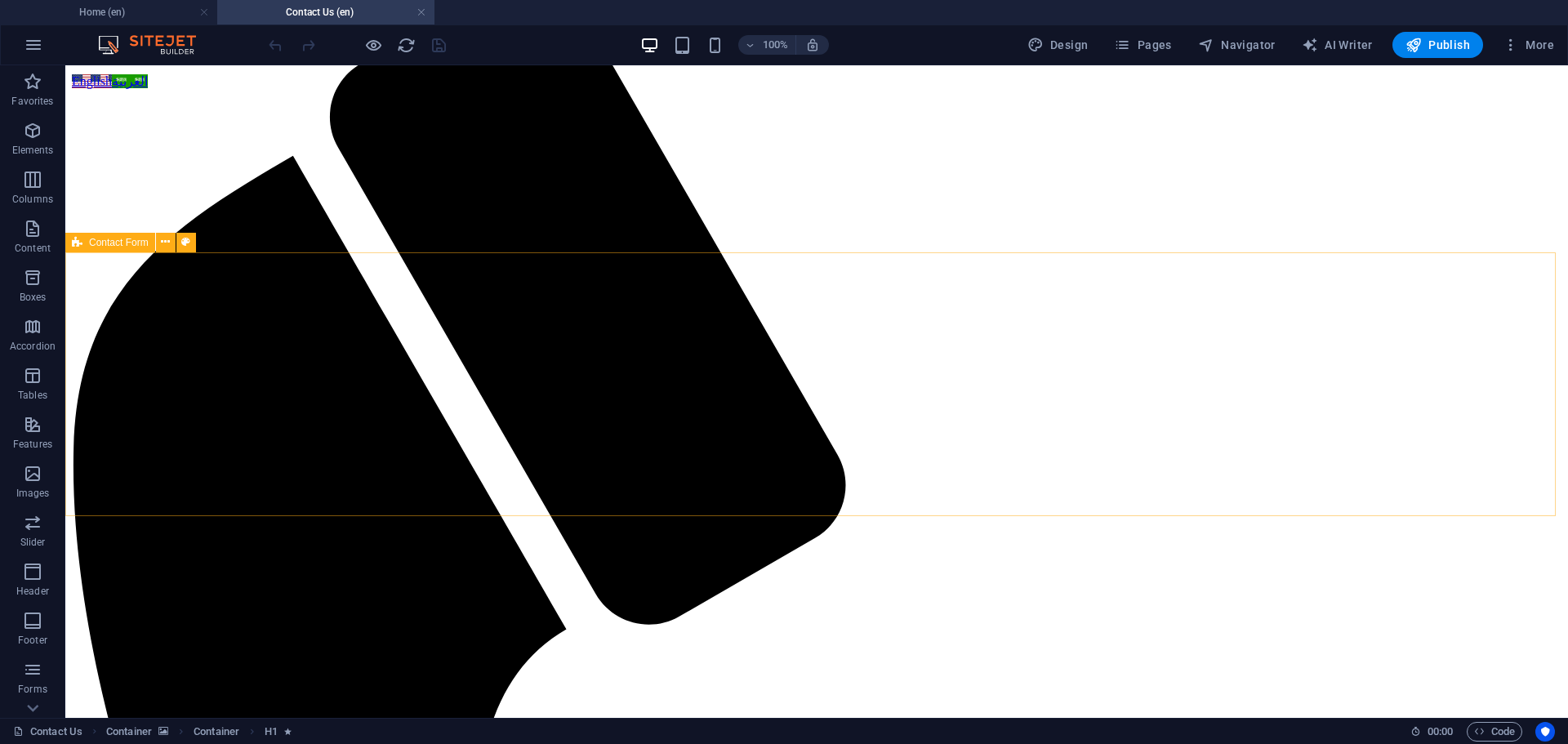
click at [114, 240] on span "Contact Form" at bounding box center [119, 242] width 60 height 10
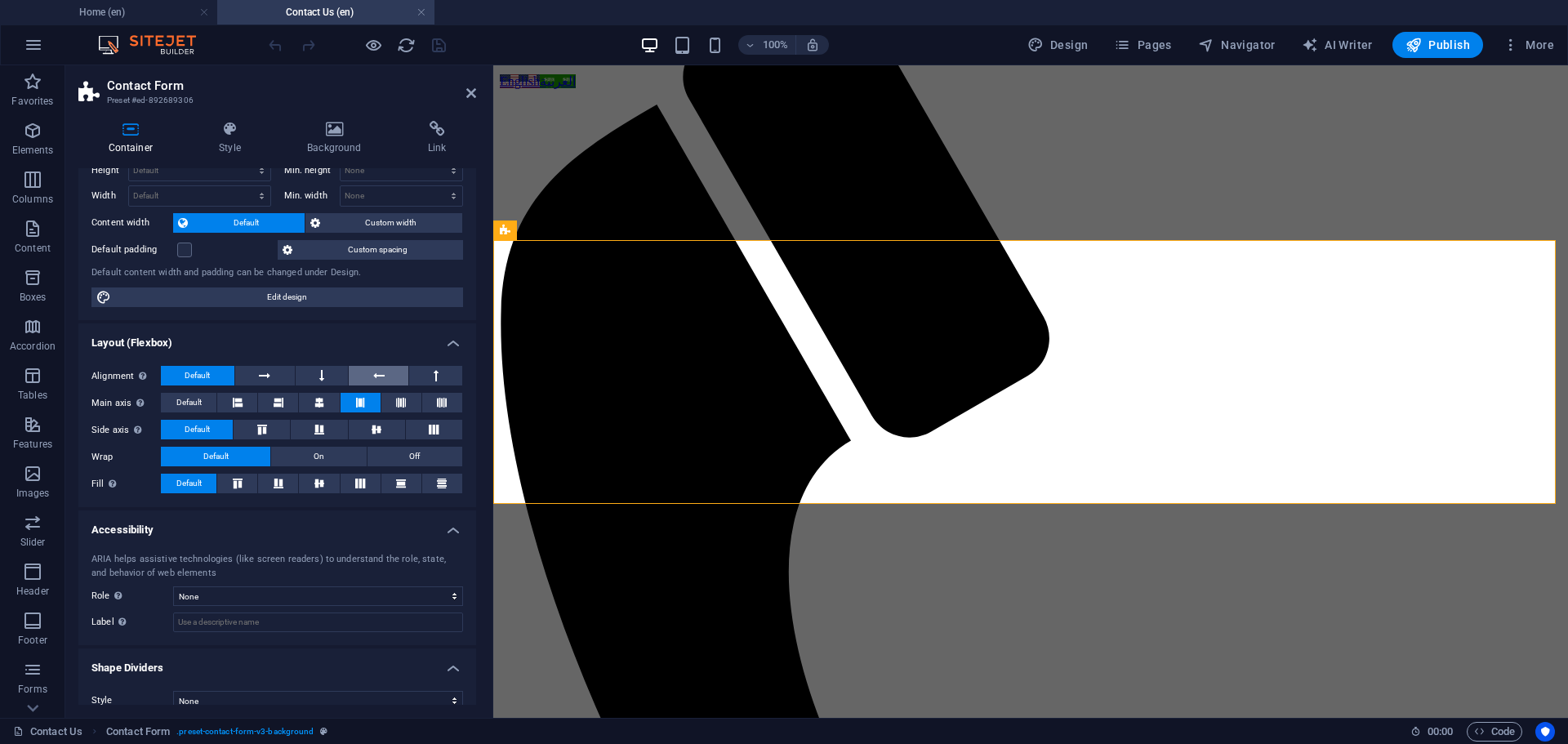
scroll to position [70, 0]
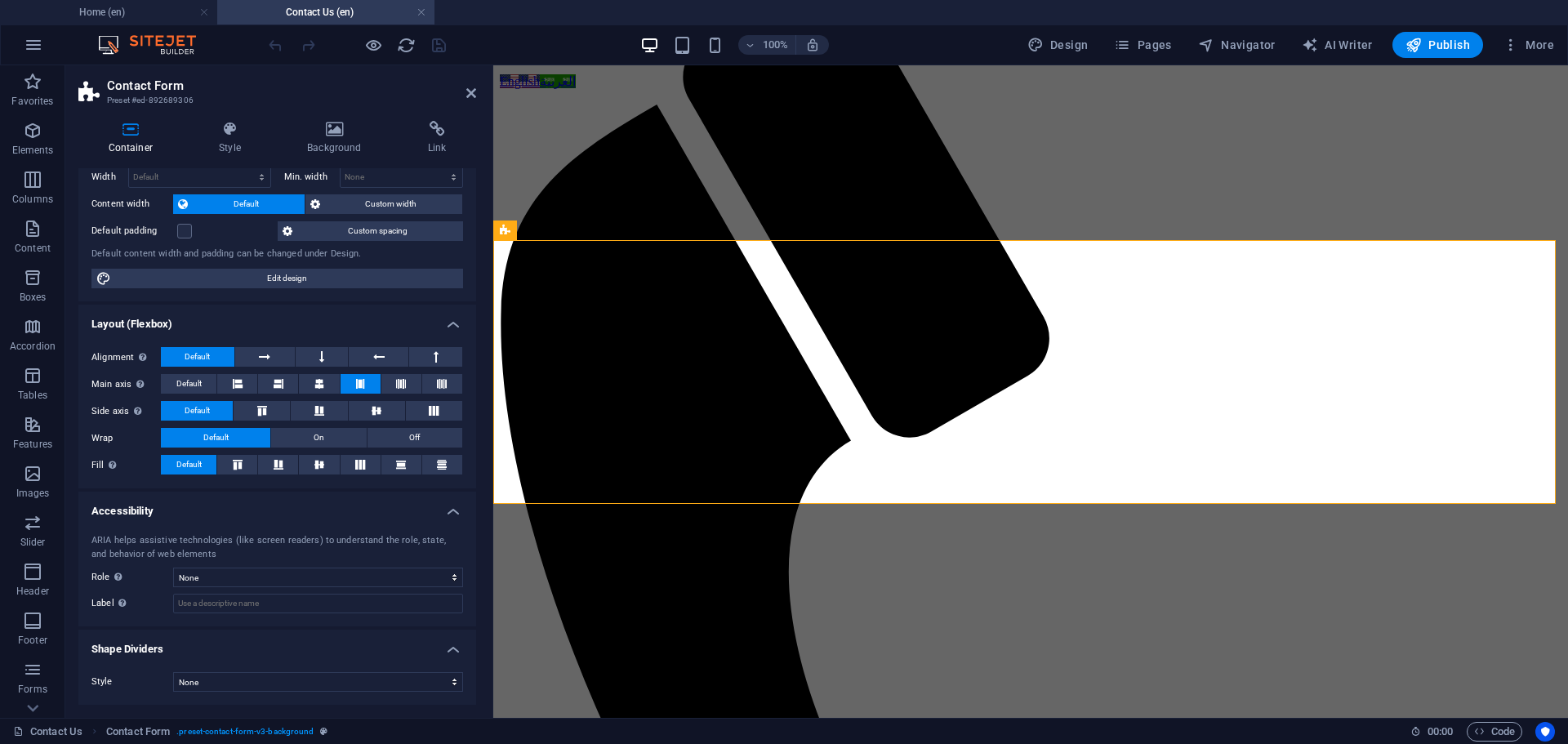
click at [130, 129] on icon at bounding box center [130, 129] width 105 height 17
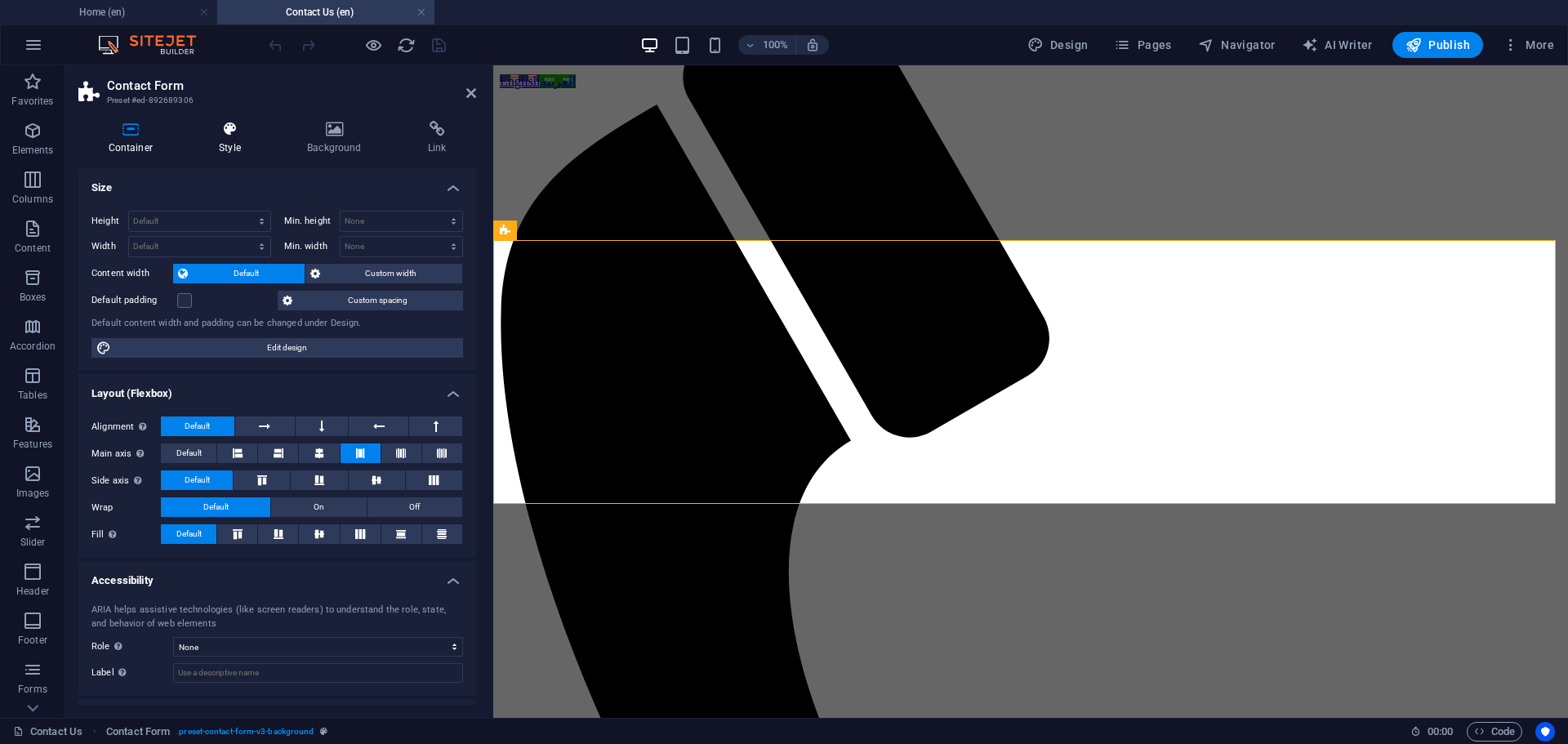
click at [239, 126] on icon at bounding box center [230, 129] width 82 height 17
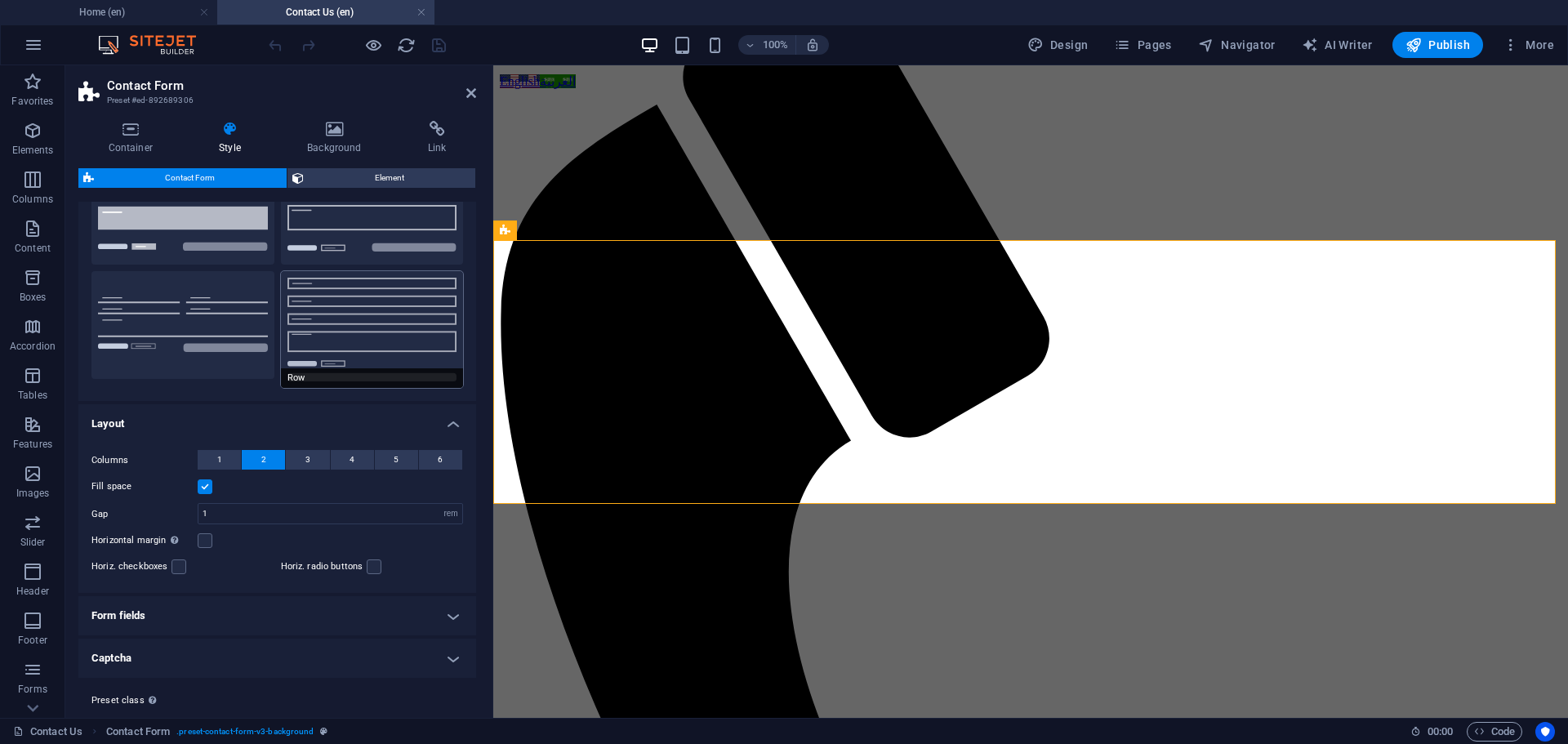
scroll to position [125, 0]
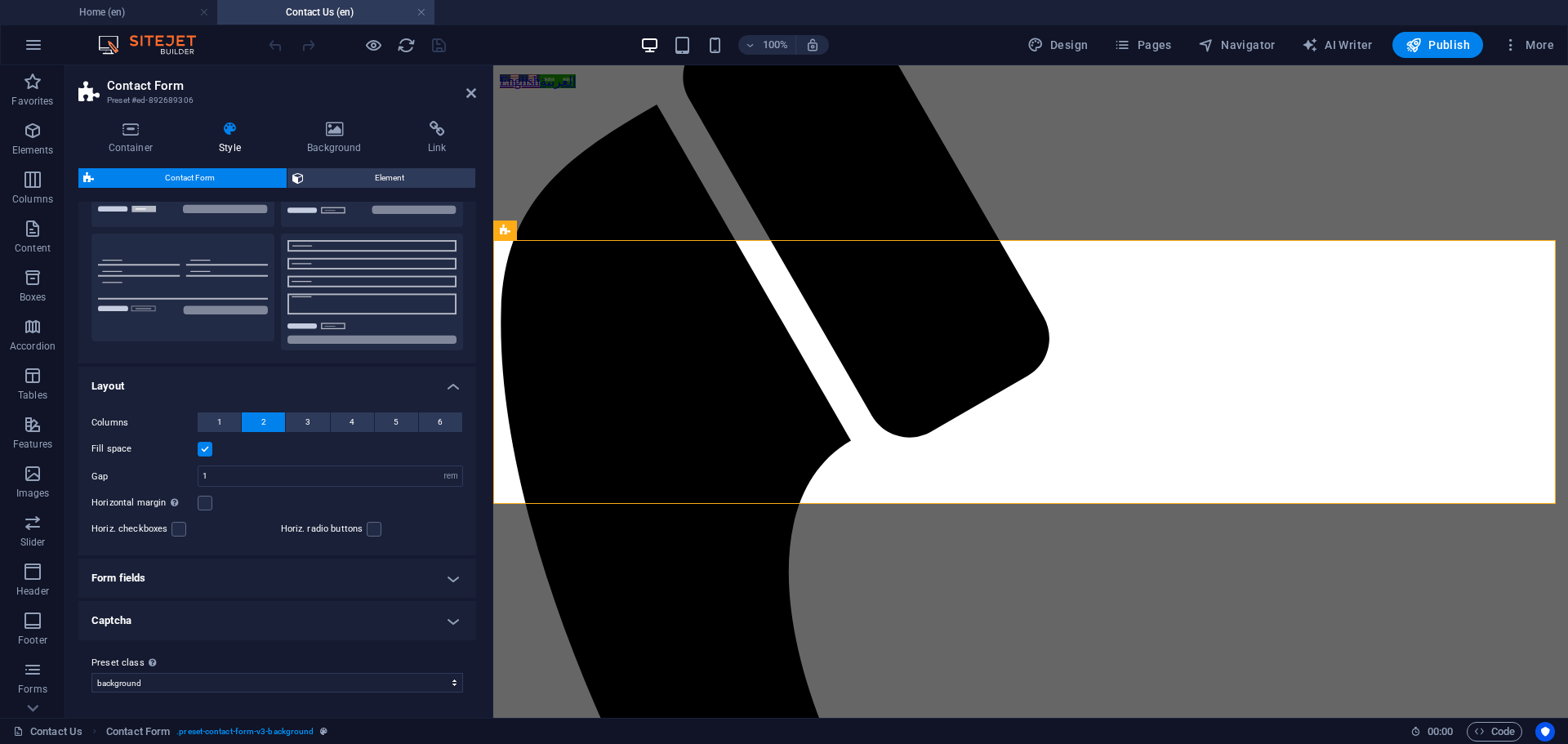
click at [261, 580] on h4 "Form fields" at bounding box center [277, 578] width 398 height 40
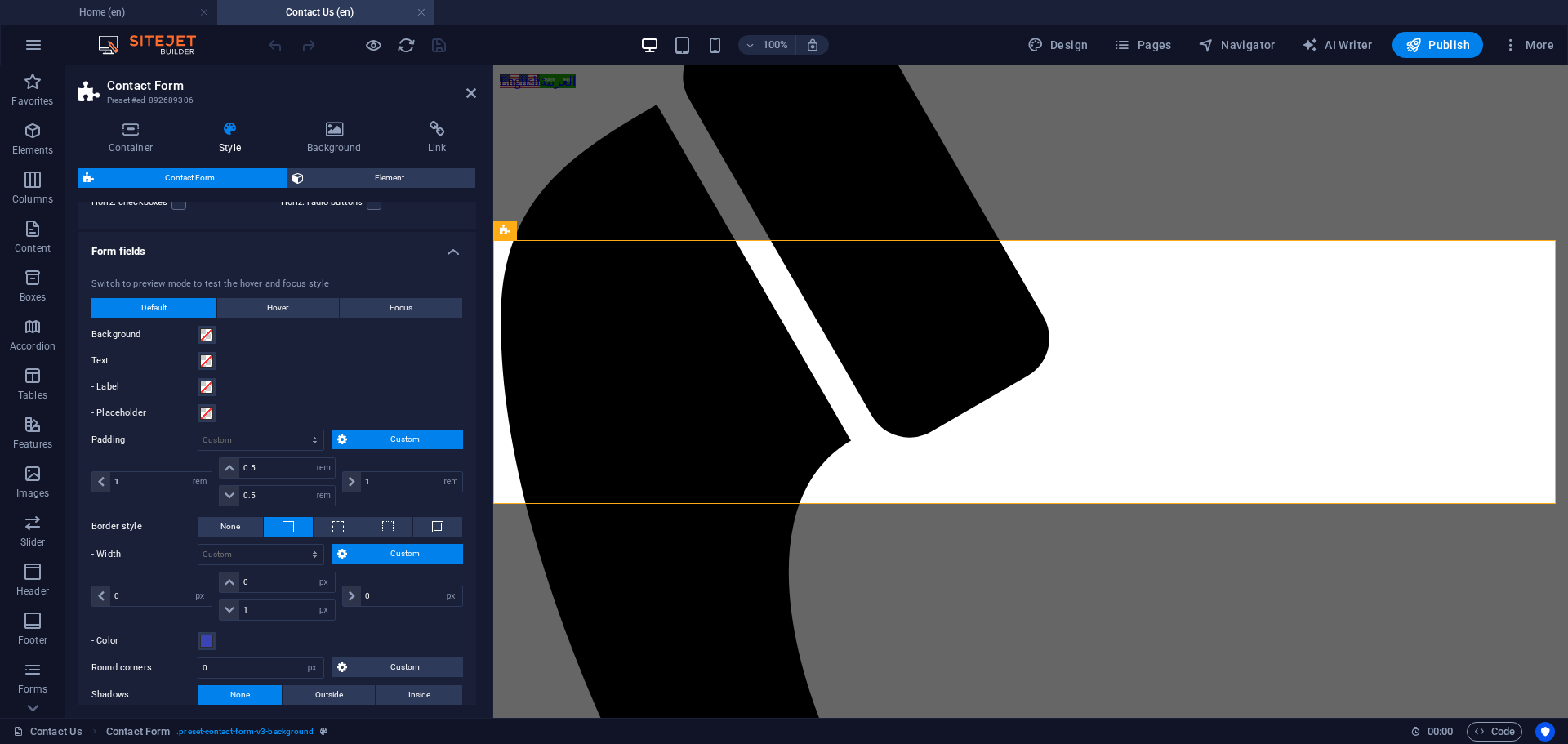
scroll to position [575, 0]
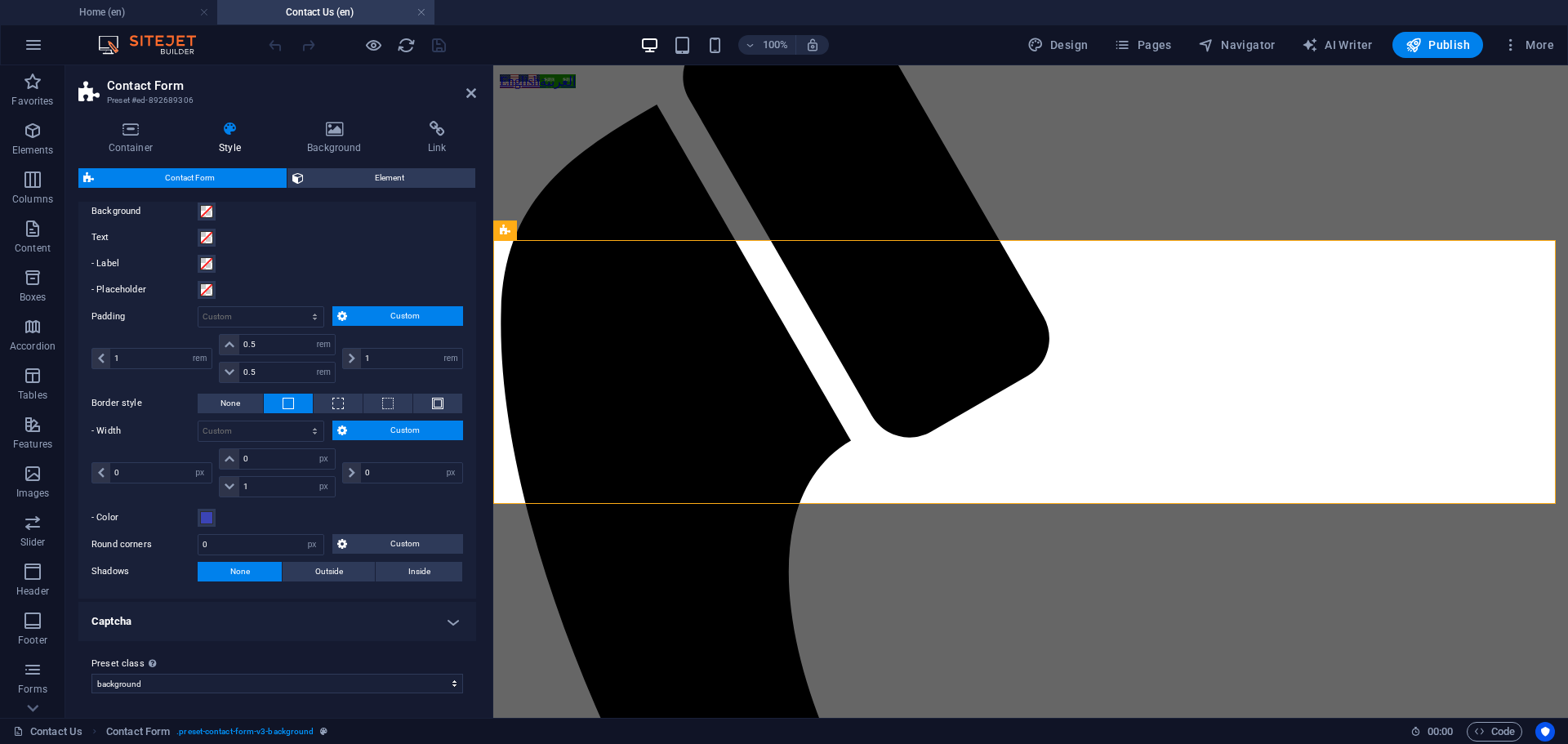
click at [298, 628] on h4 "Captcha" at bounding box center [277, 622] width 398 height 40
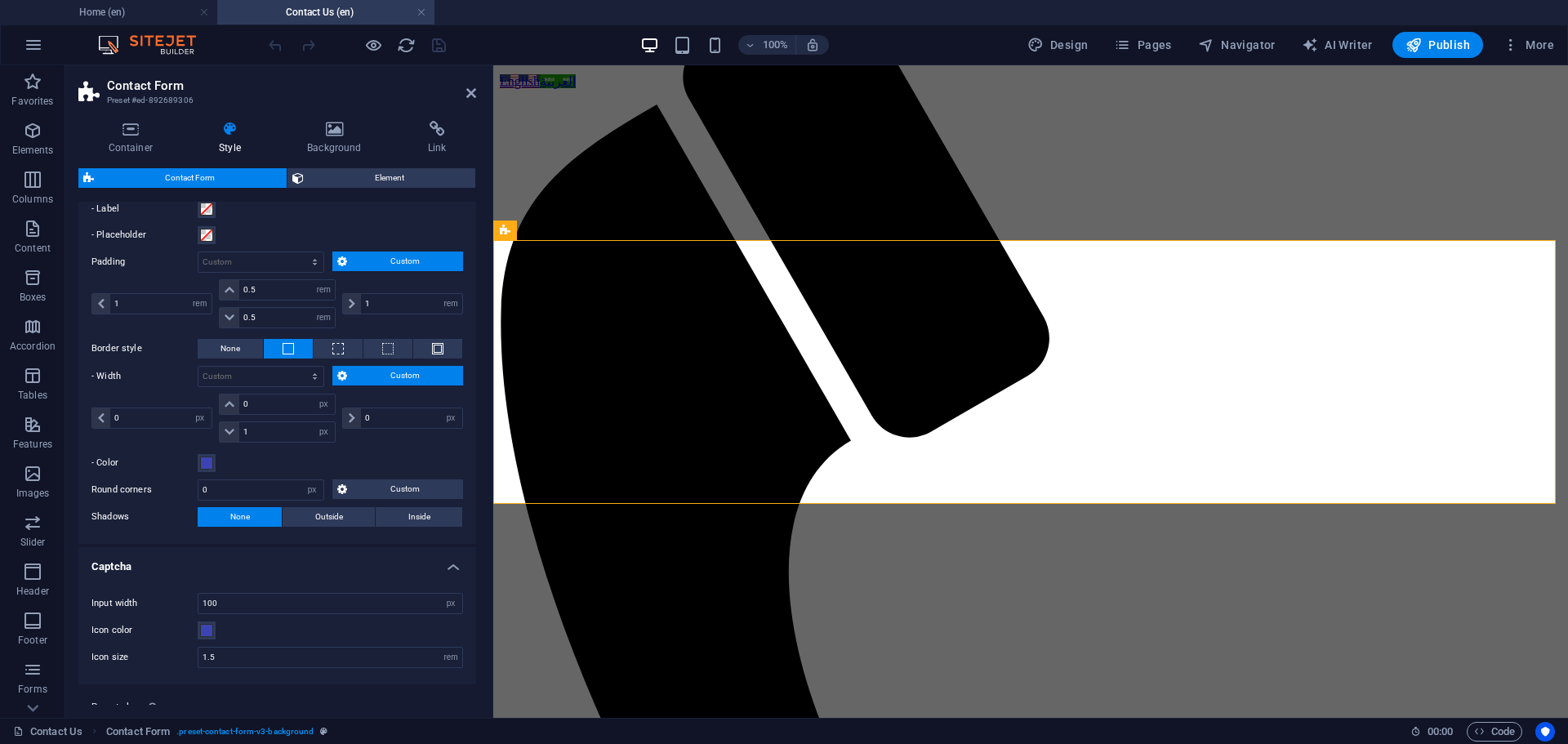
scroll to position [673, 0]
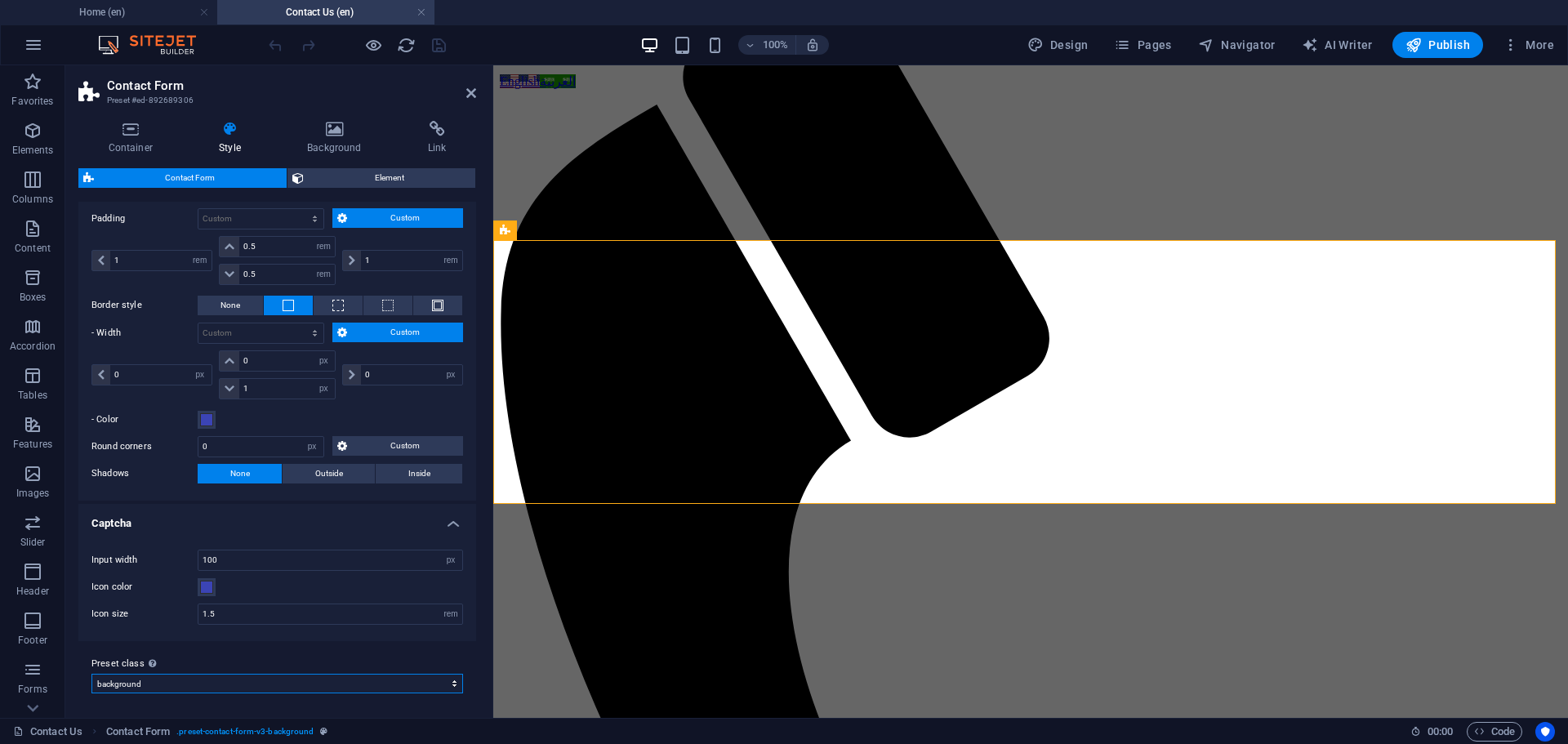
click at [353, 686] on select "default background Add preset class" at bounding box center [277, 683] width 372 height 19
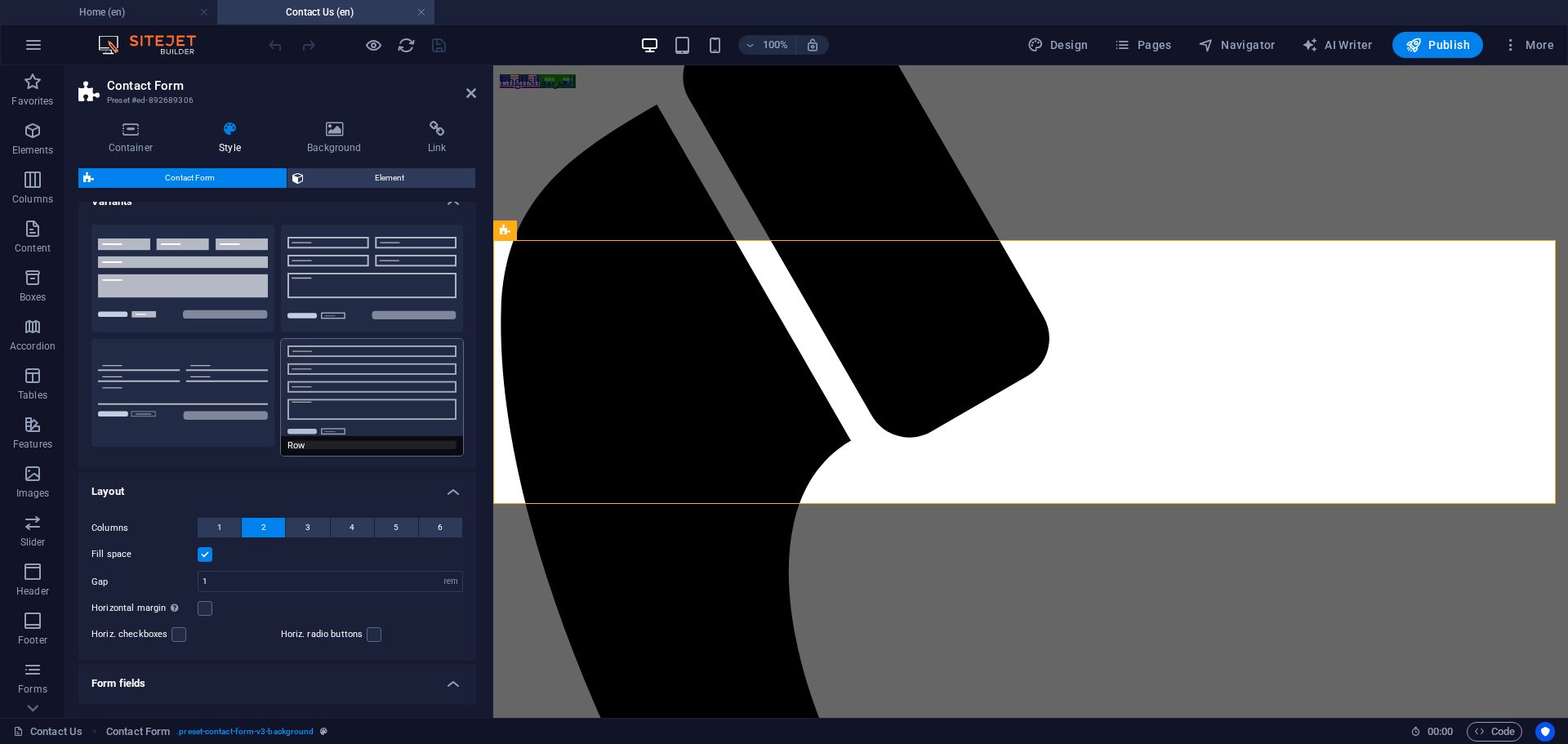
scroll to position [0, 0]
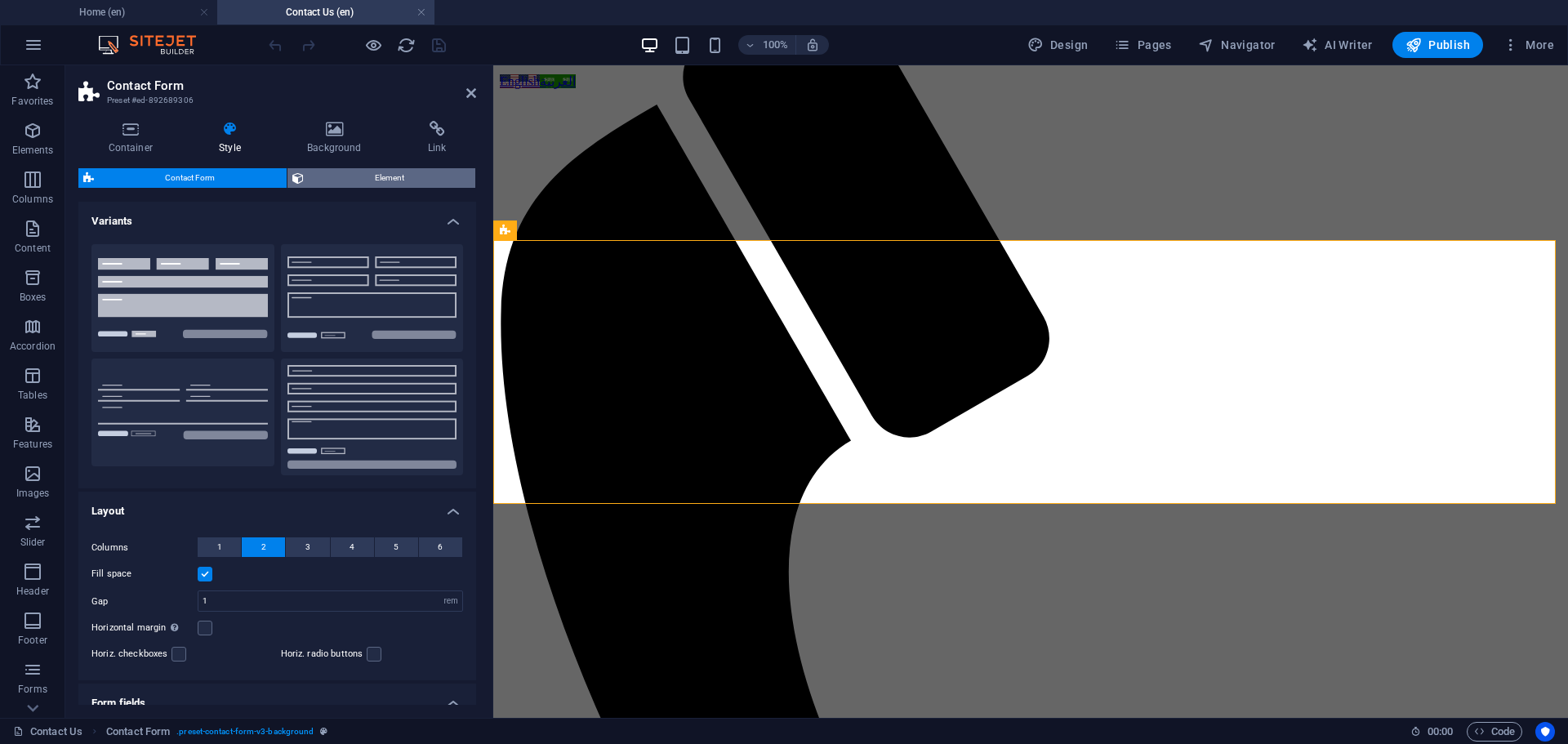
click at [383, 177] on span "Element" at bounding box center [390, 178] width 163 height 19
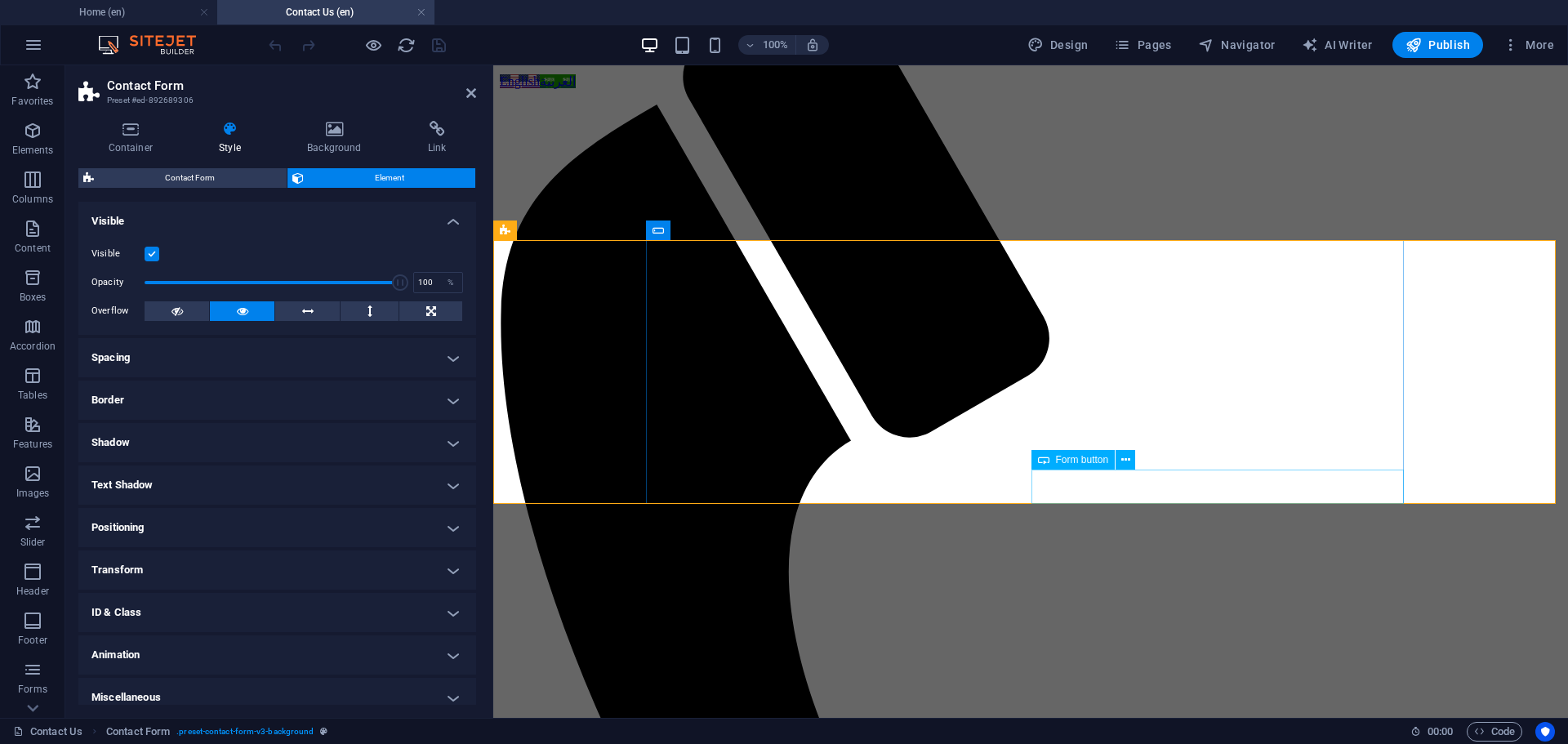
click at [1087, 460] on span "Form button" at bounding box center [1082, 460] width 53 height 10
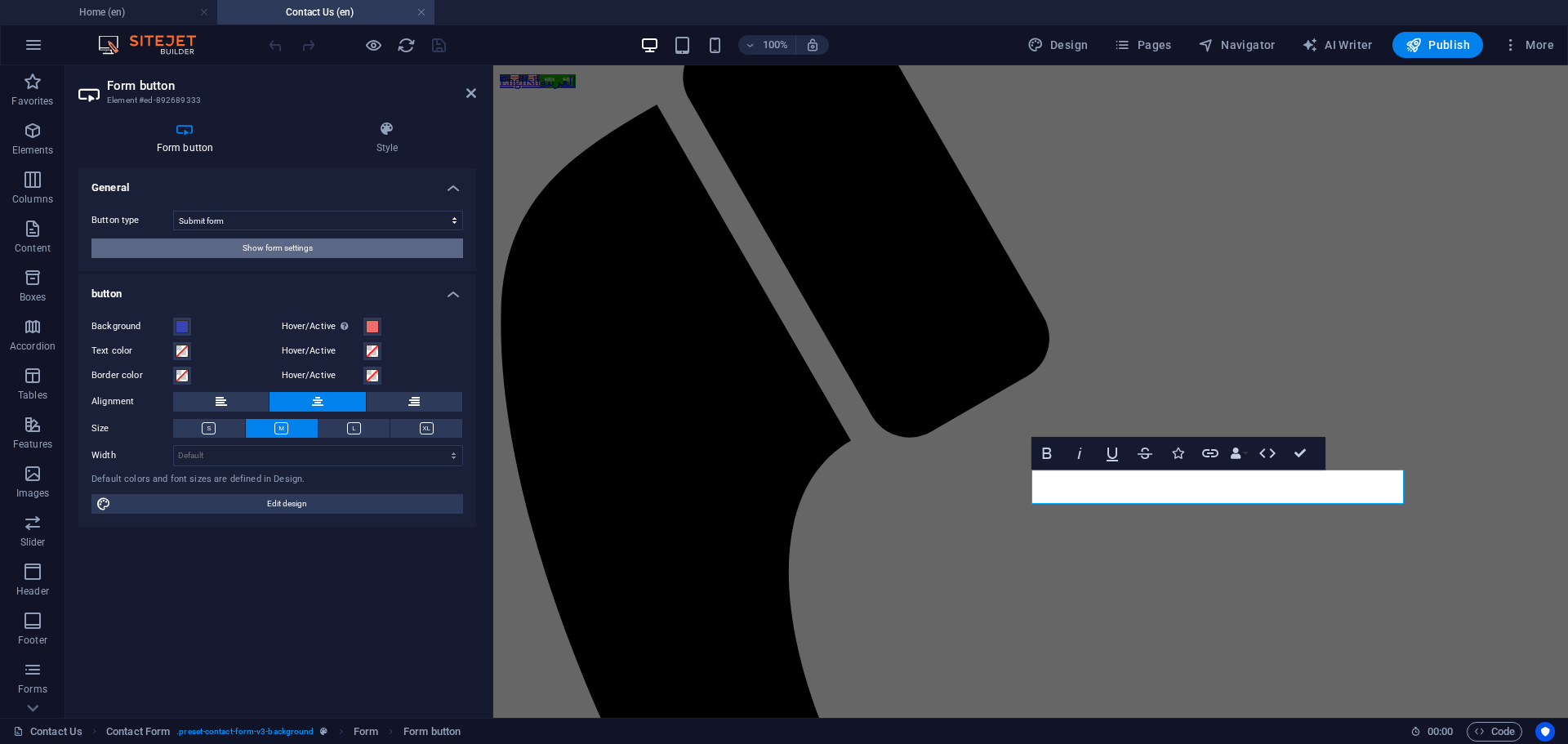
click at [349, 251] on button "Show form settings" at bounding box center [277, 248] width 372 height 19
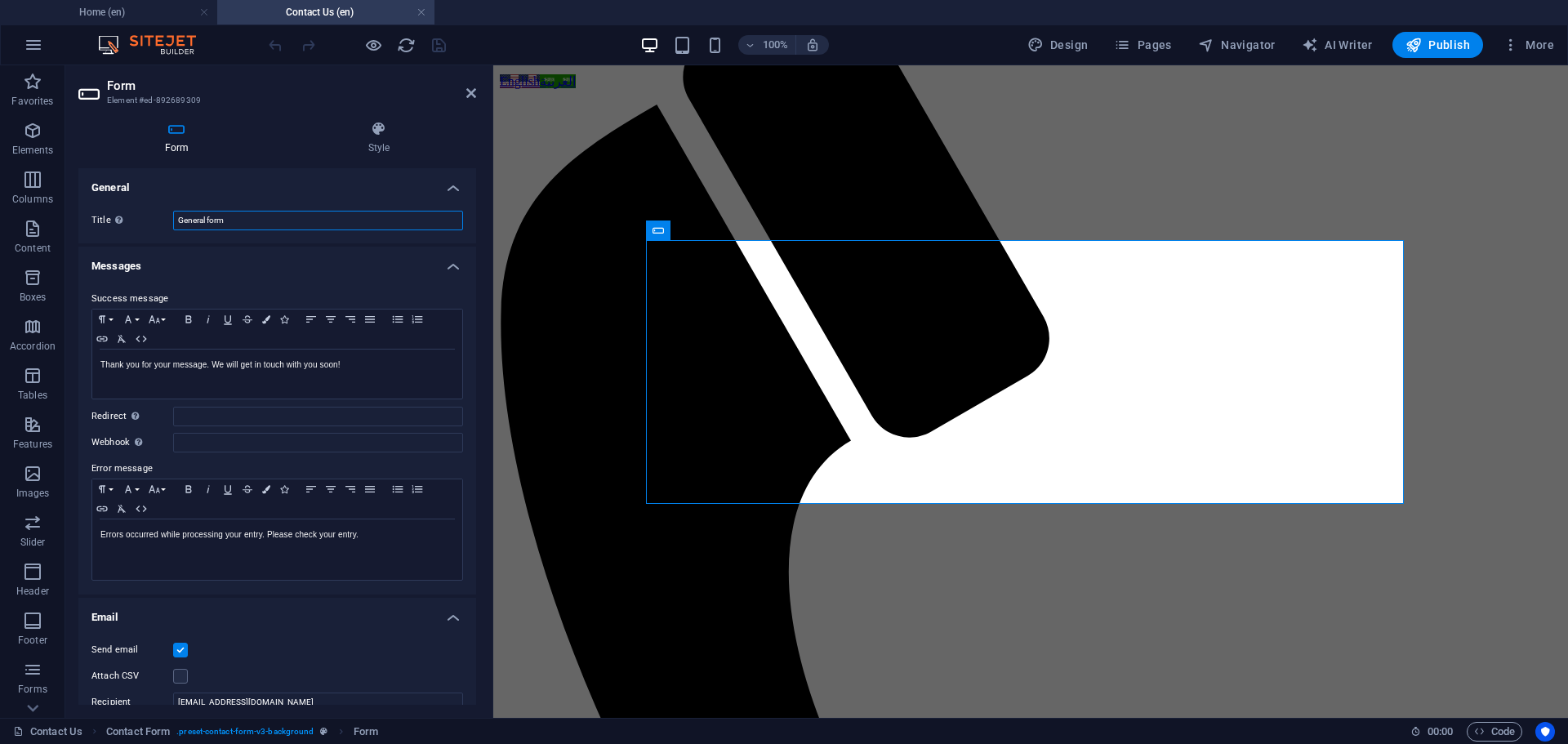
click at [389, 213] on input "General form" at bounding box center [318, 220] width 290 height 19
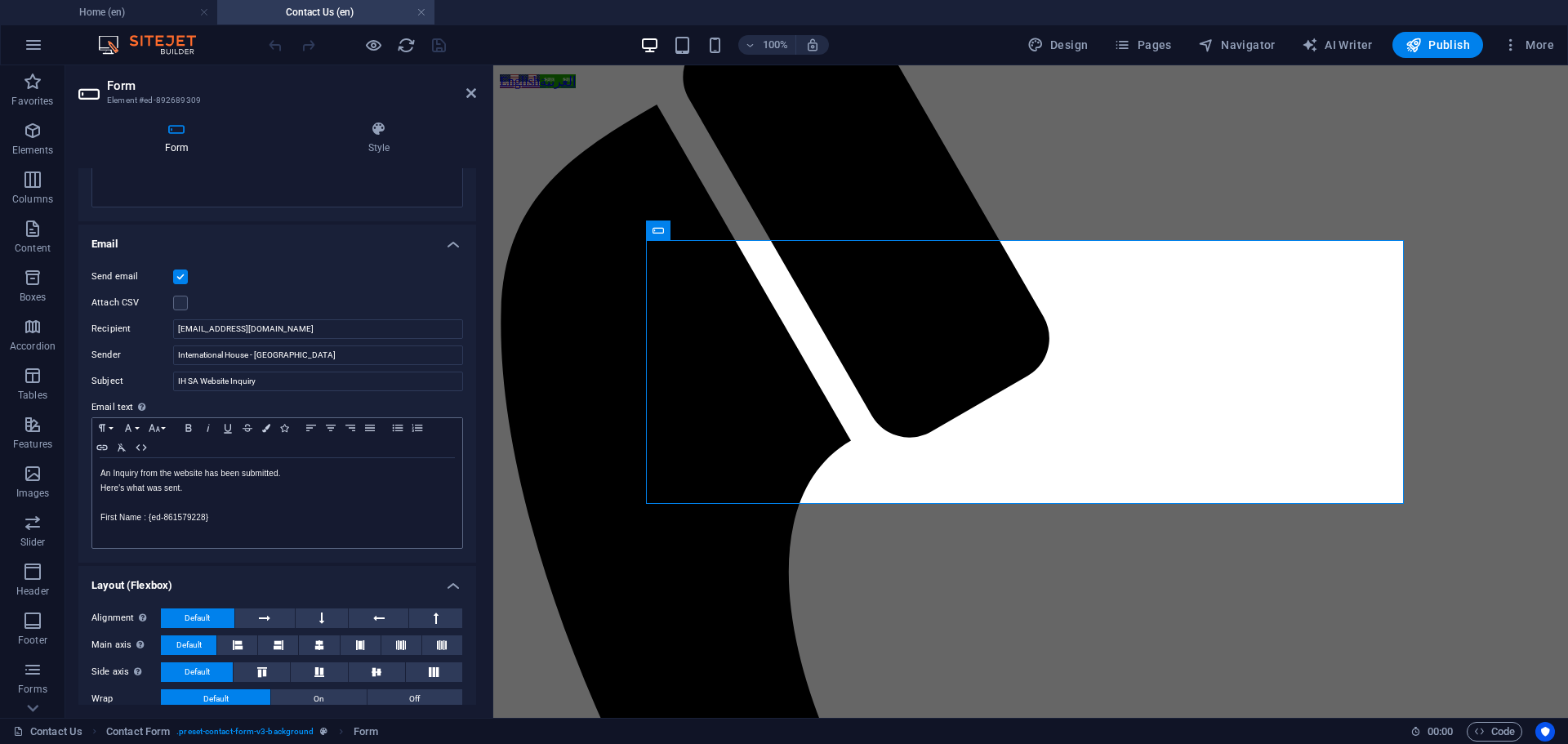
scroll to position [418, 0]
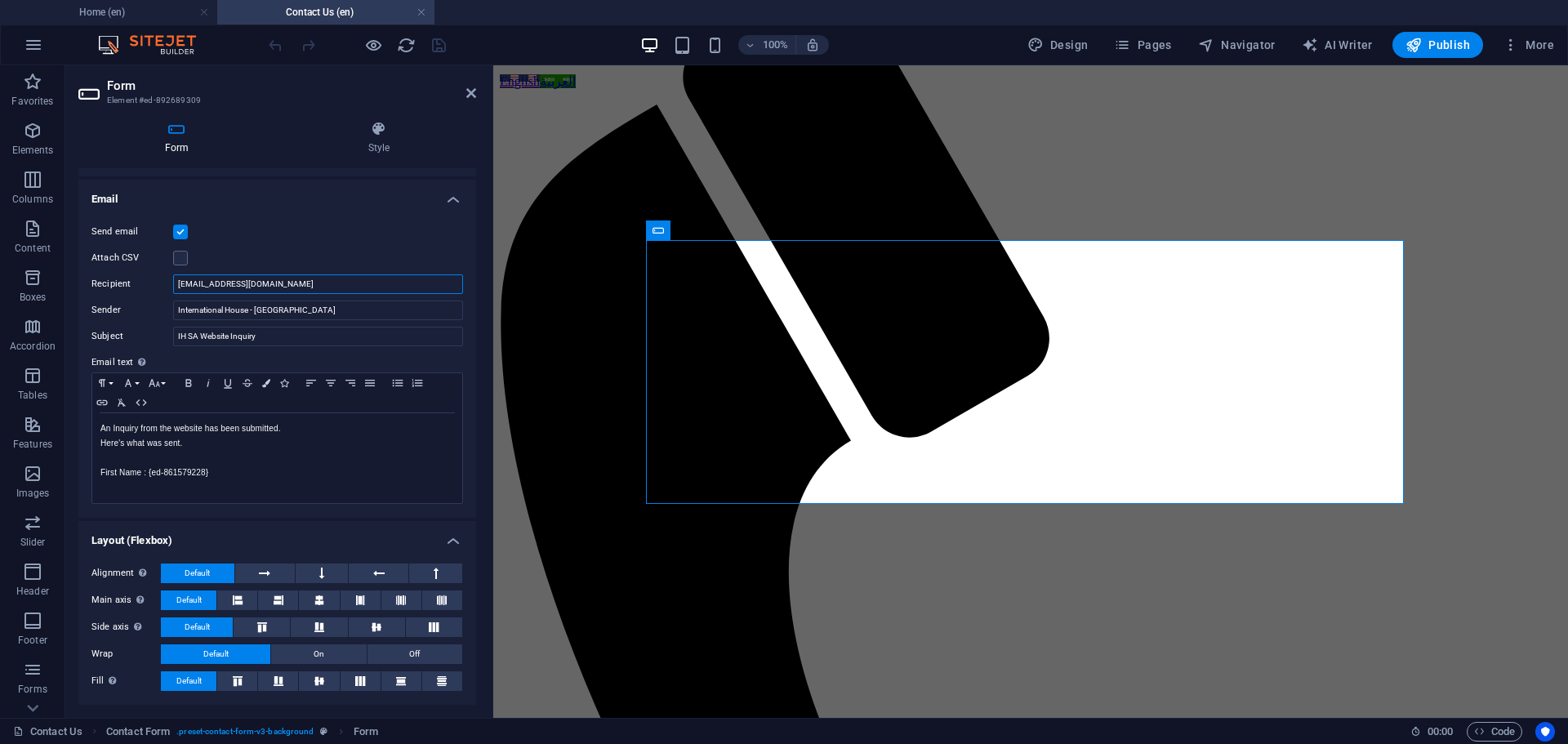
click at [334, 286] on input "[EMAIL_ADDRESS][DOMAIN_NAME]" at bounding box center [318, 284] width 290 height 19
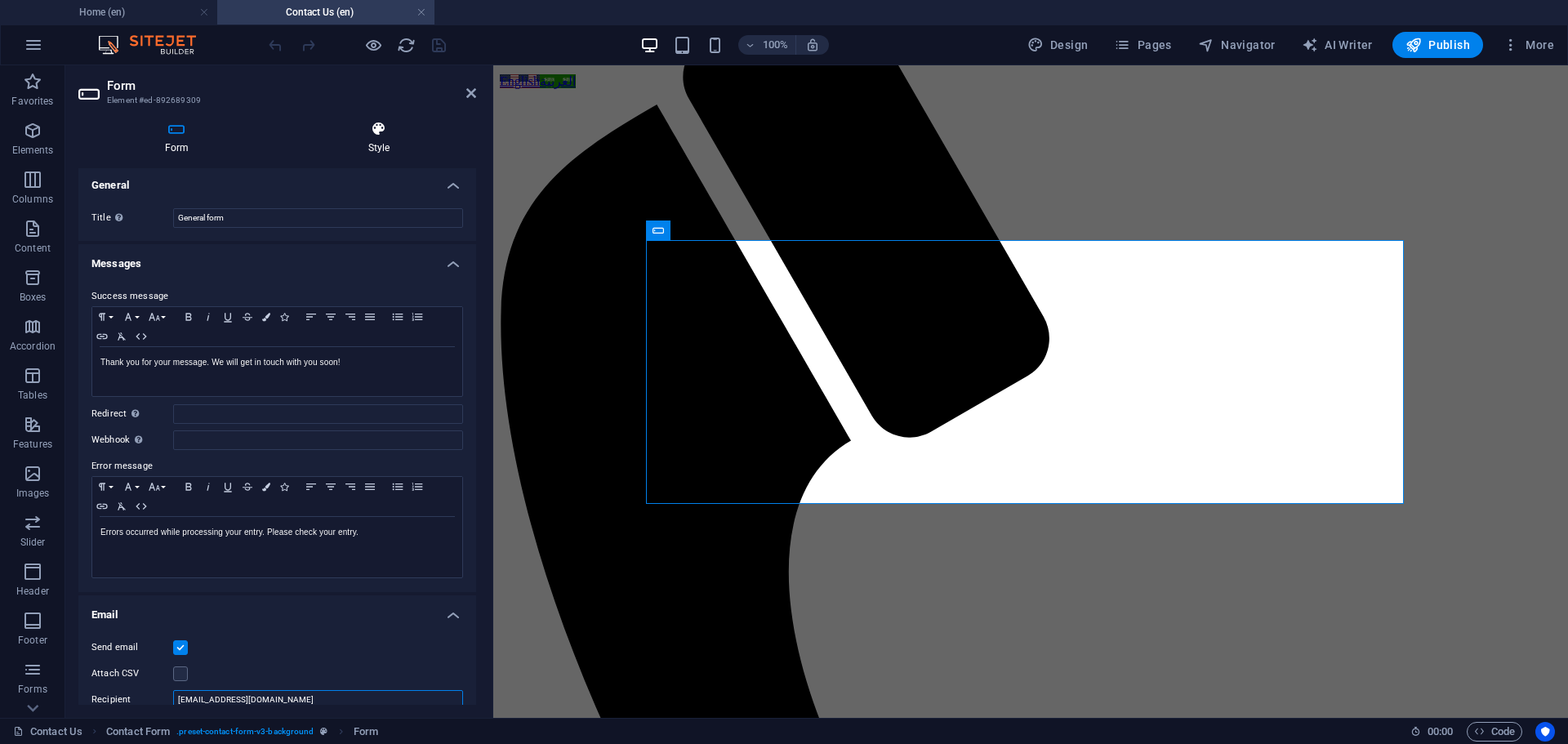
scroll to position [0, 0]
drag, startPoint x: 423, startPoint y: 8, endPoint x: 492, endPoint y: 95, distance: 111.0
click at [423, 8] on link at bounding box center [421, 13] width 10 height 16
